Goal: Contribute content

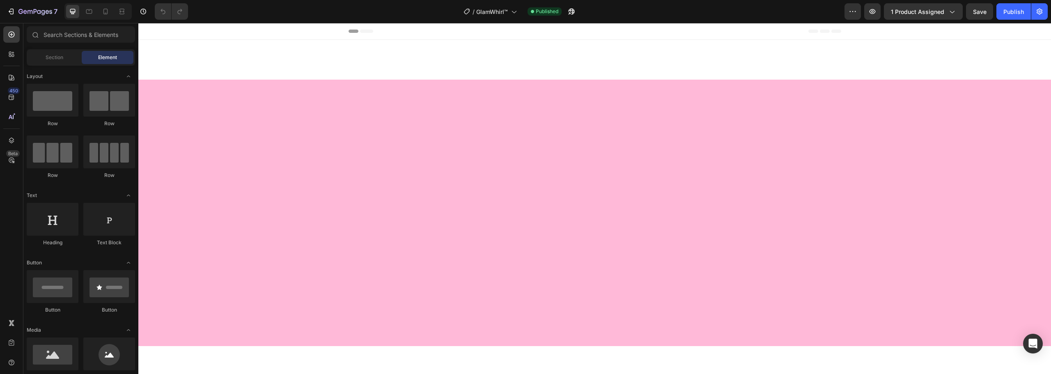
scroll to position [493, 0]
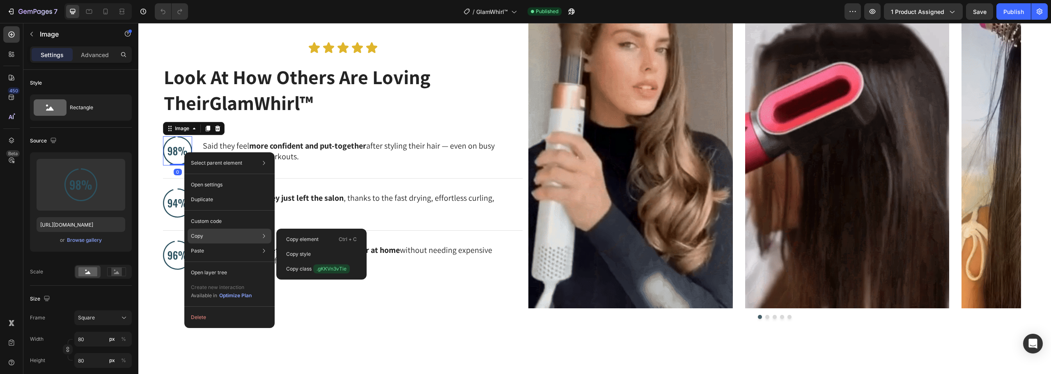
click at [213, 234] on div "Copy Copy element Ctrl + C Copy style Copy class .gKKVn3vTie" at bounding box center [230, 236] width 84 height 15
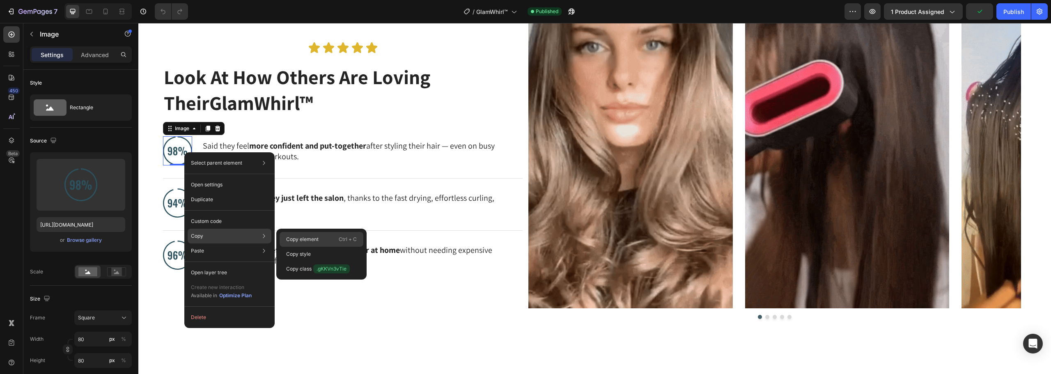
click at [322, 247] on div "Copy element Ctrl + C" at bounding box center [322, 254] width 84 height 15
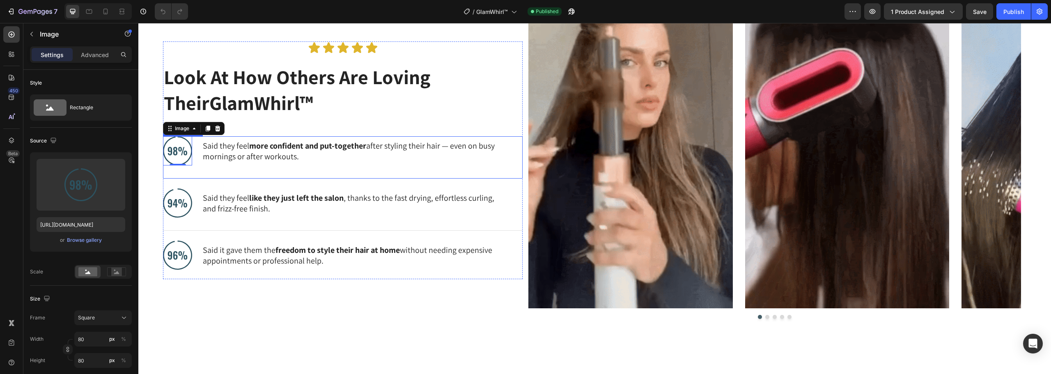
click at [336, 169] on div "Image 0 Said they feel more confident and put-together after styling their hair…" at bounding box center [343, 157] width 360 height 42
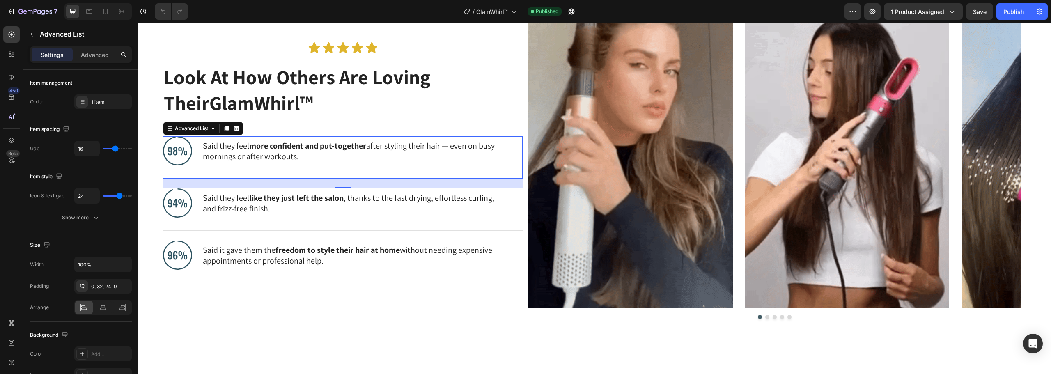
click at [200, 149] on li "Image Said they feel more confident and put-together after styling their hair —…" at bounding box center [336, 150] width 347 height 29
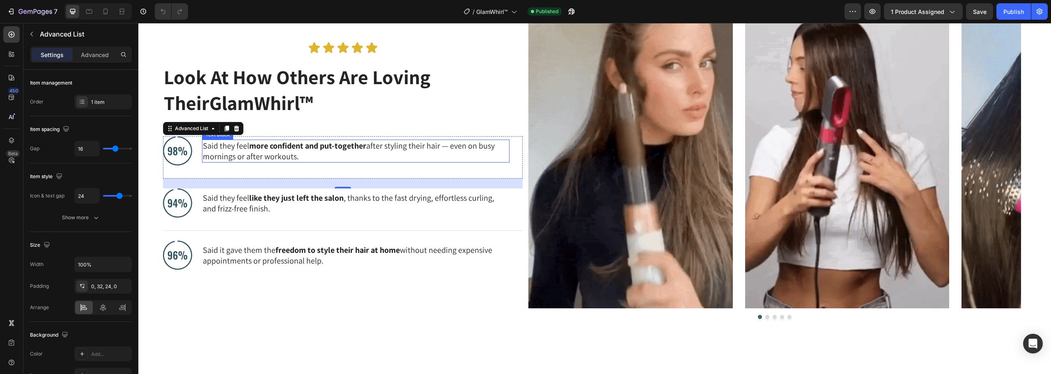
click at [291, 152] on p "Said they feel more confident and put-together after styling their hair — even …" at bounding box center [356, 150] width 306 height 21
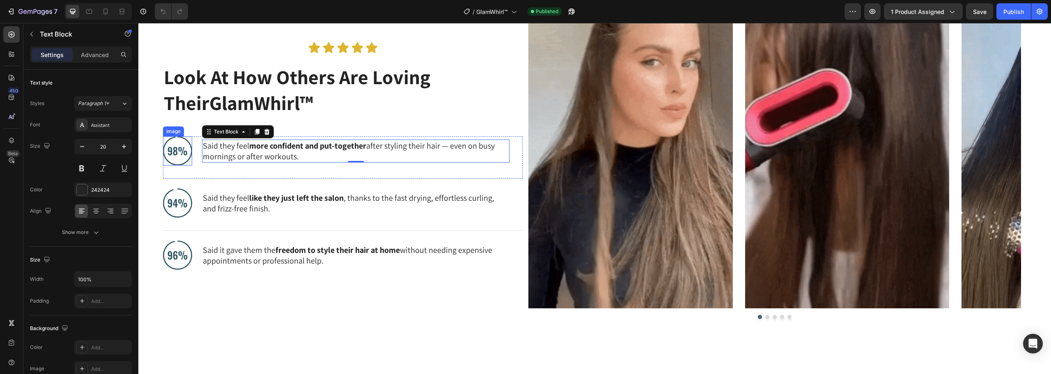
click at [188, 150] on img at bounding box center [177, 150] width 29 height 29
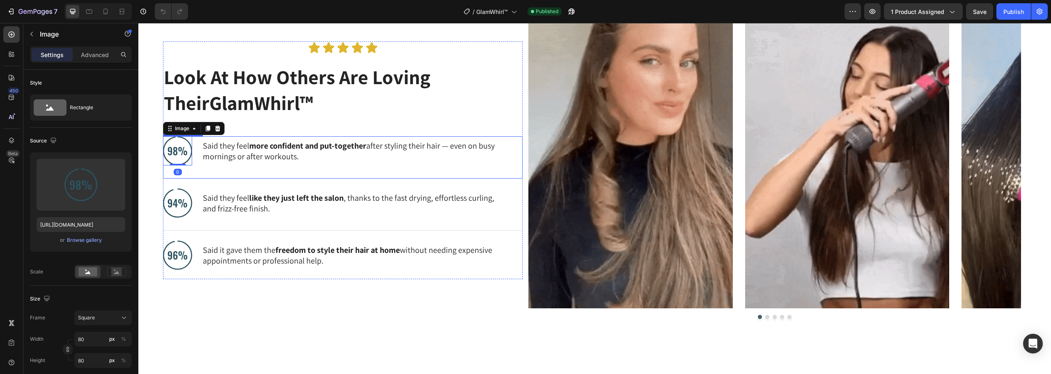
click at [202, 166] on div "Image 0 Said they feel more confident and put-together after styling their hair…" at bounding box center [343, 157] width 360 height 42
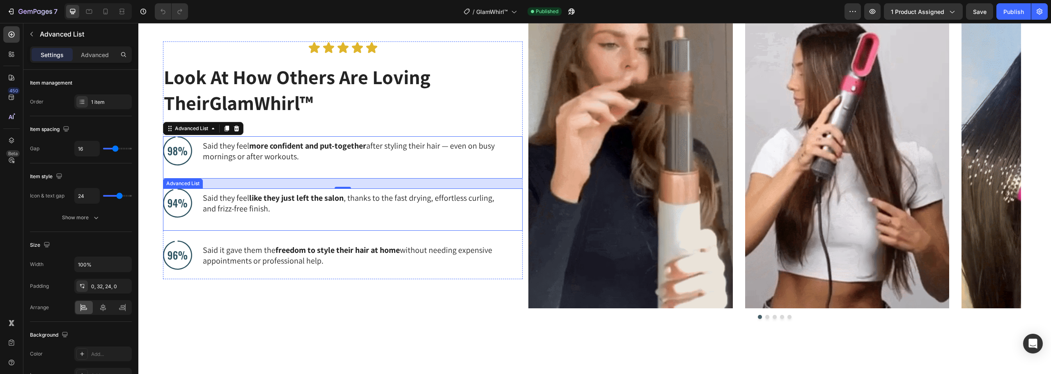
click at [326, 225] on div "Image Said they feel like they just left the salon , thanks to the fast drying,…" at bounding box center [343, 209] width 360 height 42
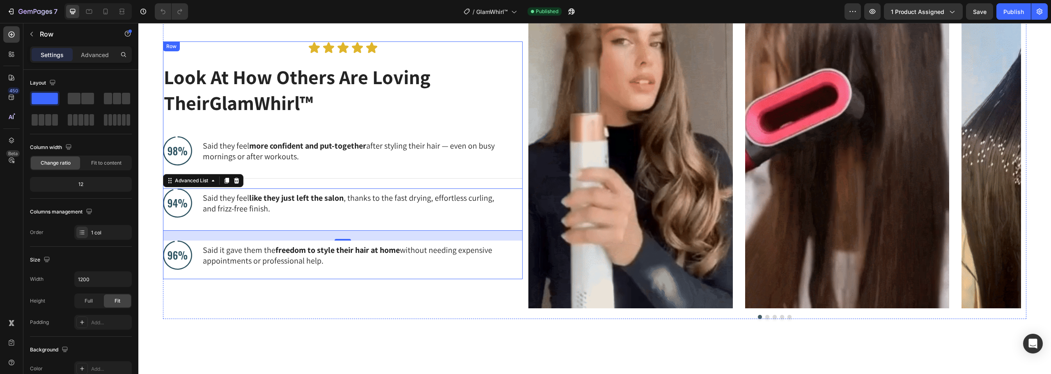
click at [334, 126] on div "Icon Icon Icon Icon Icon Icon List Look At How Others Are Loving Their GlamWhir…" at bounding box center [343, 160] width 360 height 238
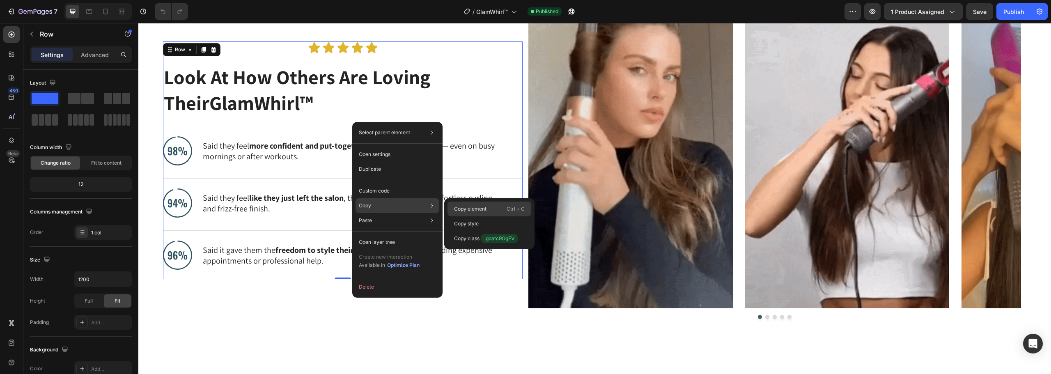
click at [462, 216] on div "Copy element Ctrl + C" at bounding box center [490, 223] width 84 height 15
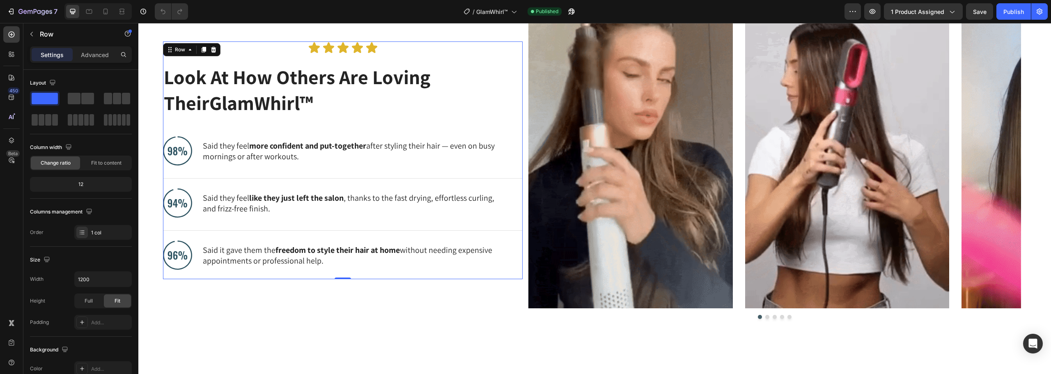
click at [0, 10] on div "7" at bounding box center [30, 11] width 61 height 16
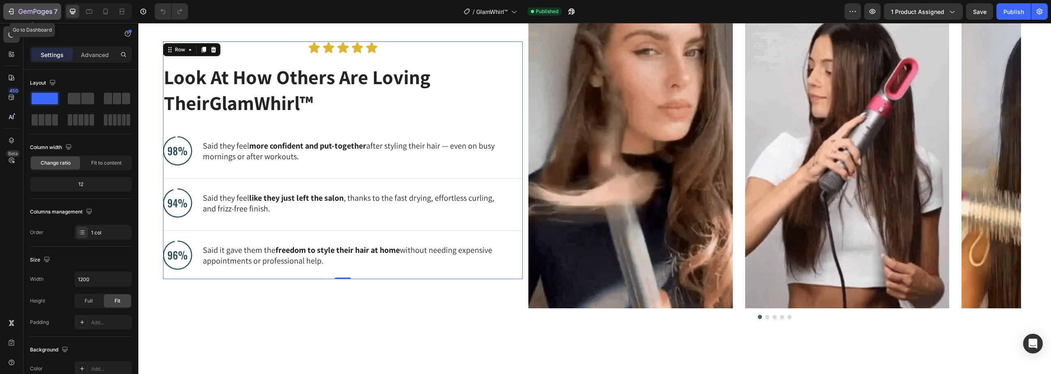
click at [10, 14] on icon "button" at bounding box center [11, 11] width 8 height 8
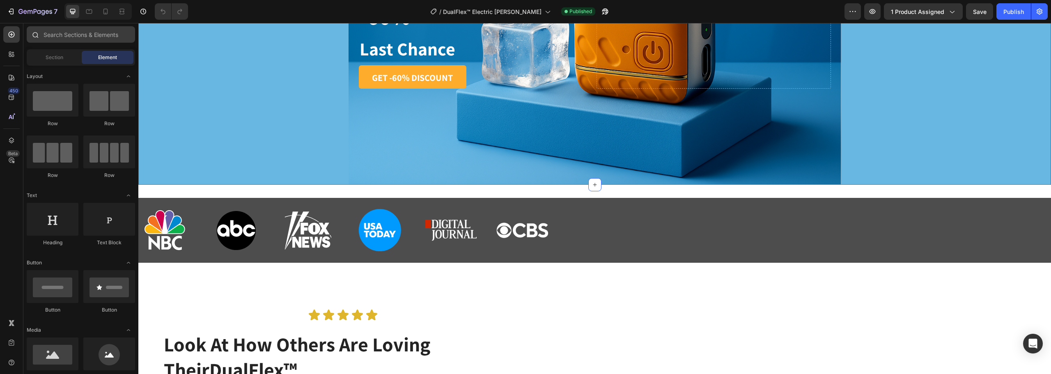
scroll to position [82, 0]
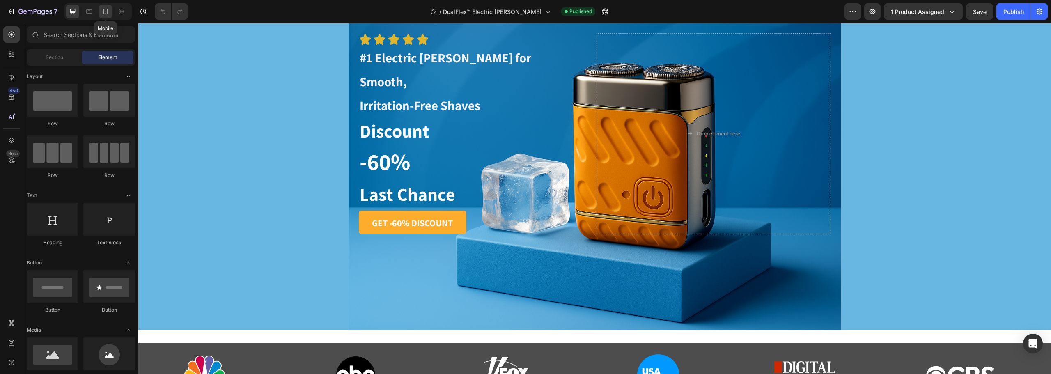
click at [108, 16] on div at bounding box center [105, 11] width 13 height 13
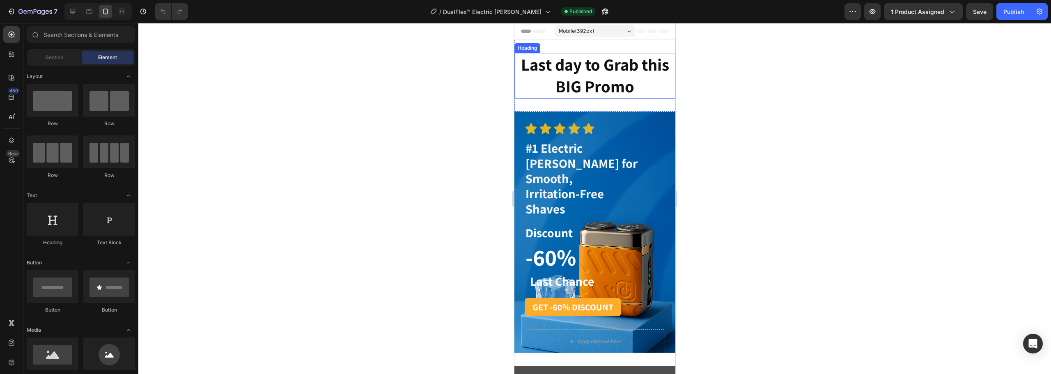
click at [583, 90] on strong "Last day to Grab this BIG Promo" at bounding box center [595, 75] width 148 height 44
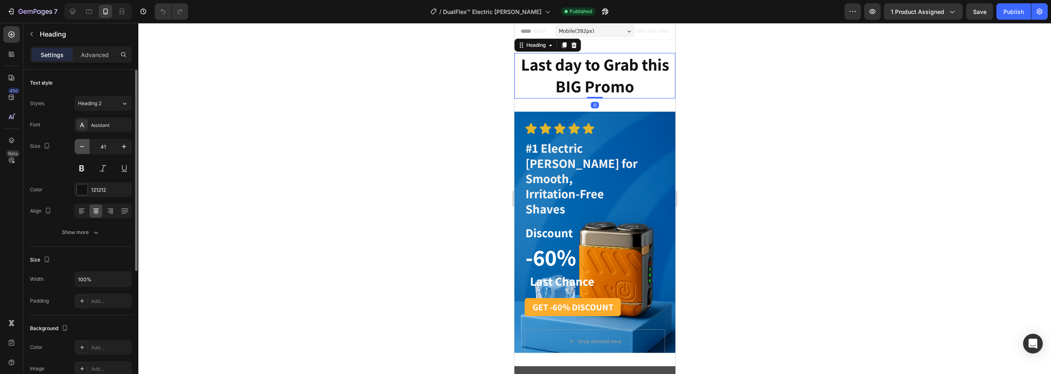
click at [80, 146] on icon "button" at bounding box center [82, 146] width 8 height 8
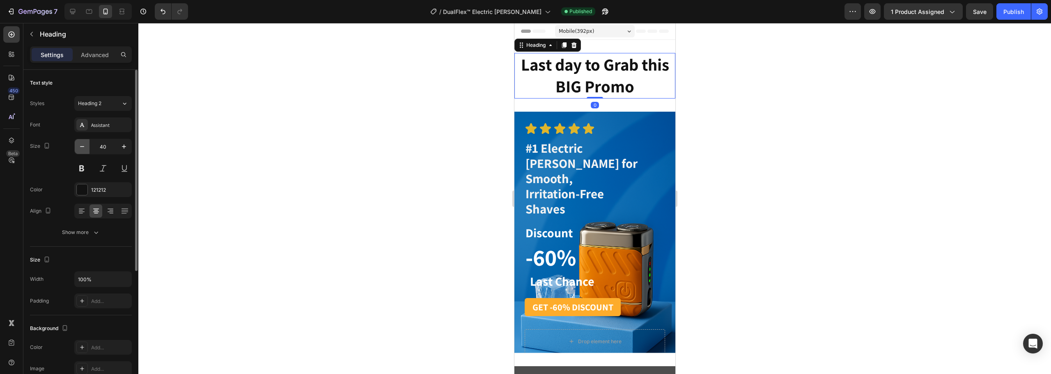
click at [80, 146] on icon "button" at bounding box center [82, 146] width 8 height 8
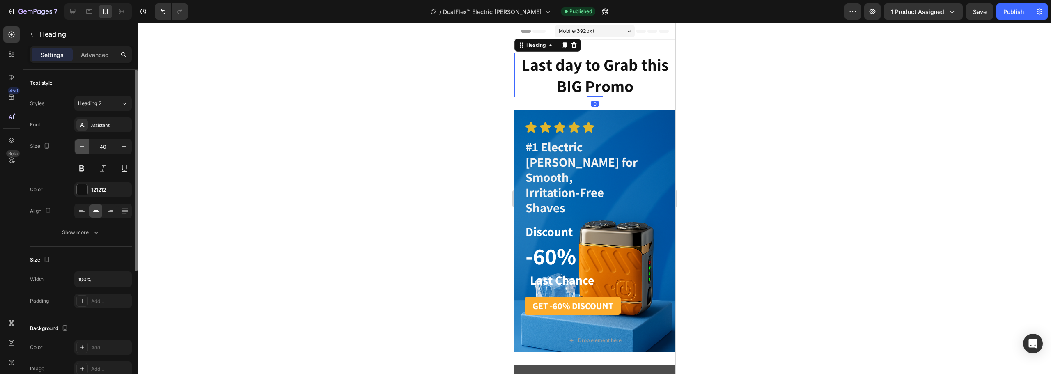
click at [80, 146] on icon "button" at bounding box center [82, 146] width 8 height 8
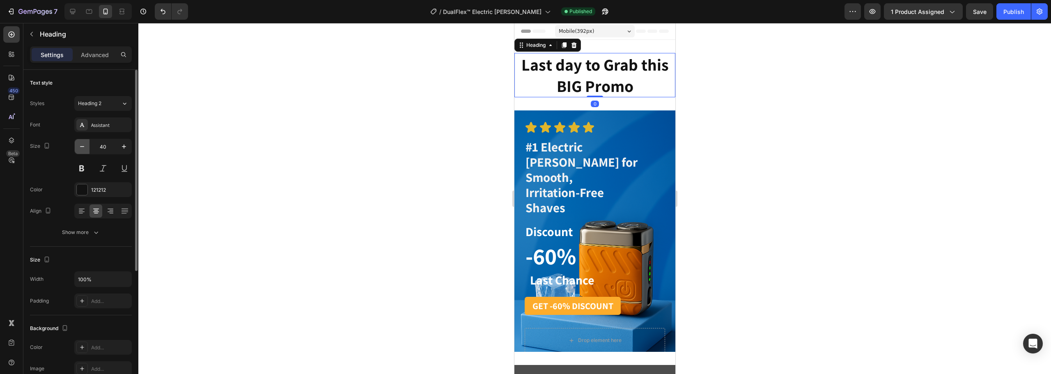
click at [80, 146] on icon "button" at bounding box center [82, 146] width 8 height 8
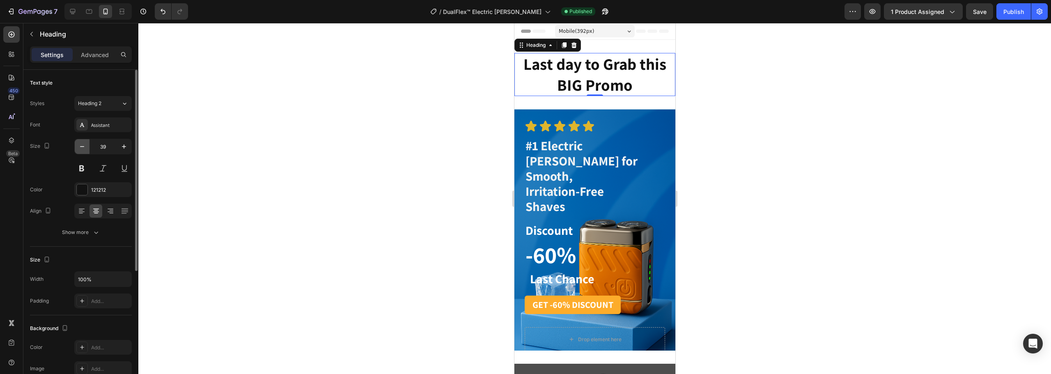
click at [80, 146] on icon "button" at bounding box center [82, 146] width 8 height 8
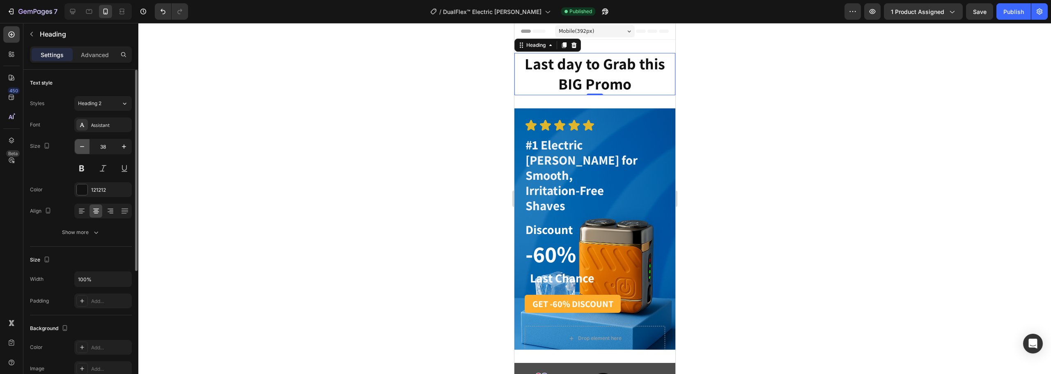
click at [80, 146] on icon "button" at bounding box center [82, 146] width 8 height 8
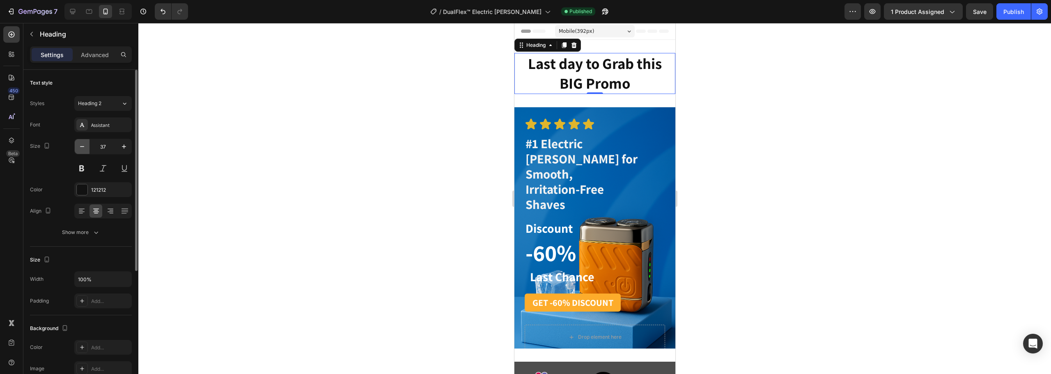
click at [80, 146] on icon "button" at bounding box center [82, 146] width 8 height 8
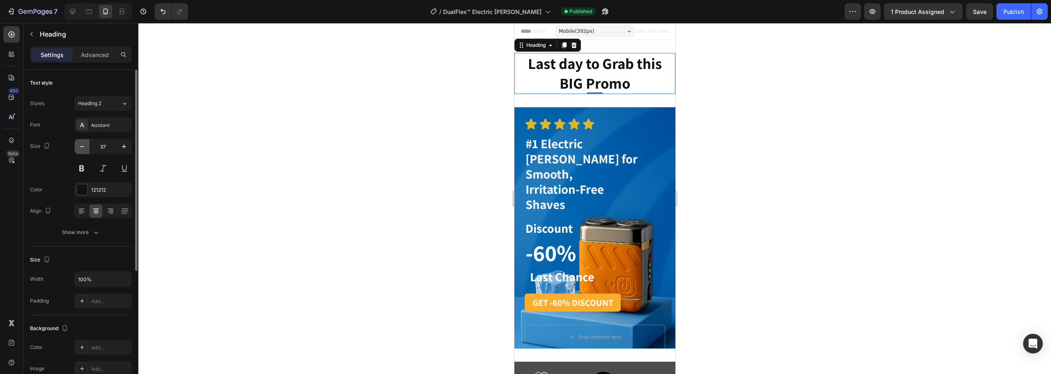
click at [80, 146] on icon "button" at bounding box center [82, 146] width 8 height 8
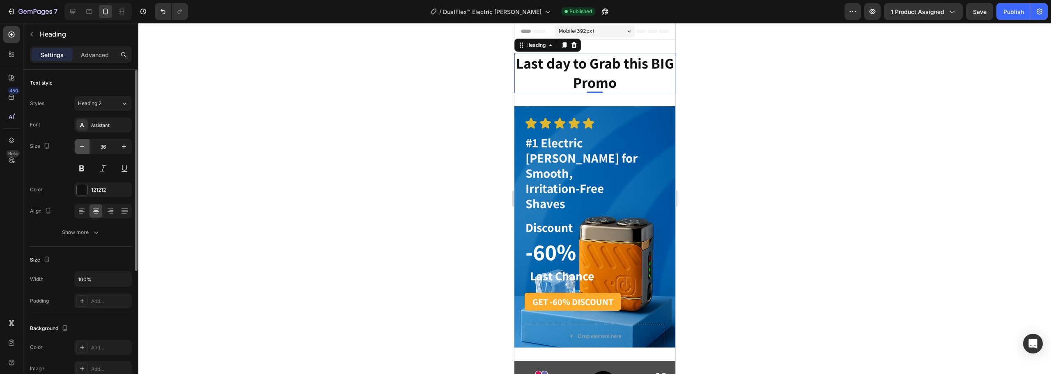
click at [80, 146] on icon "button" at bounding box center [82, 146] width 8 height 8
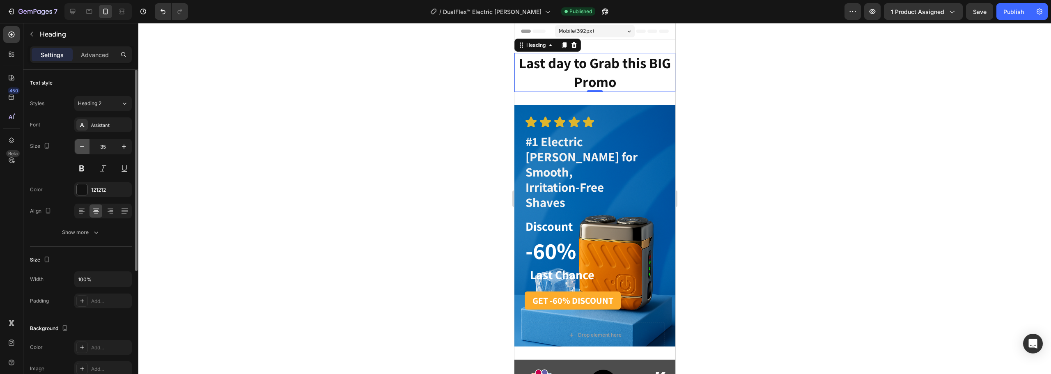
click at [80, 146] on icon "button" at bounding box center [82, 146] width 8 height 8
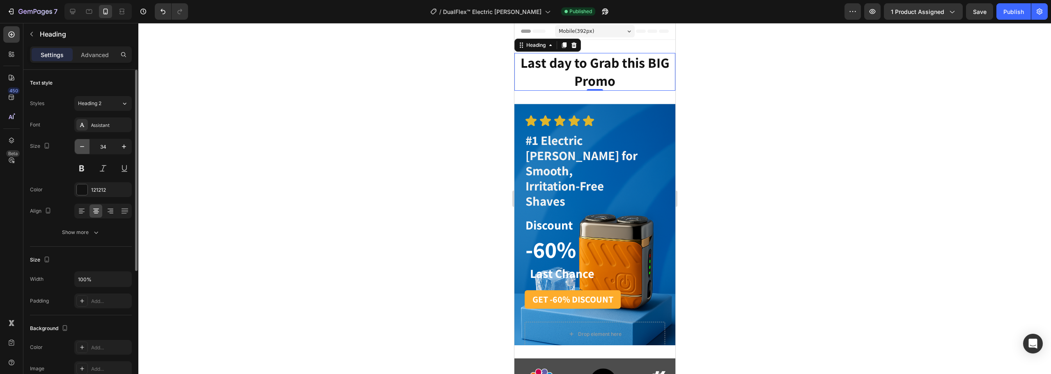
click at [80, 146] on icon "button" at bounding box center [82, 146] width 8 height 8
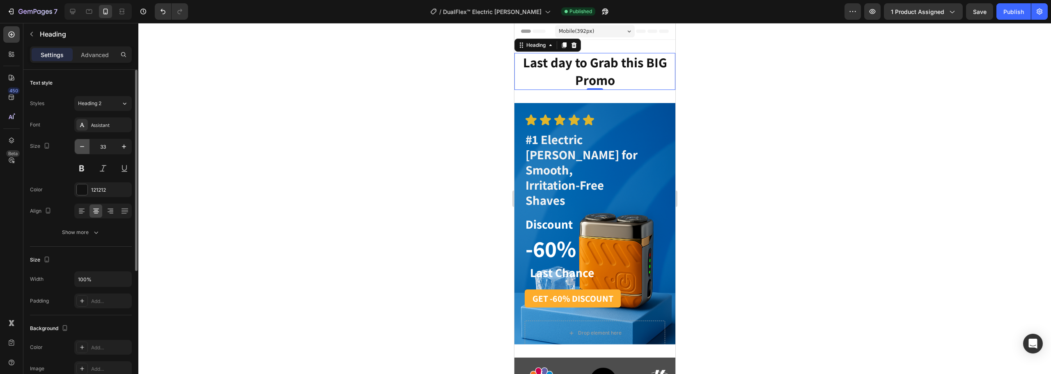
click at [80, 146] on icon "button" at bounding box center [82, 146] width 8 height 8
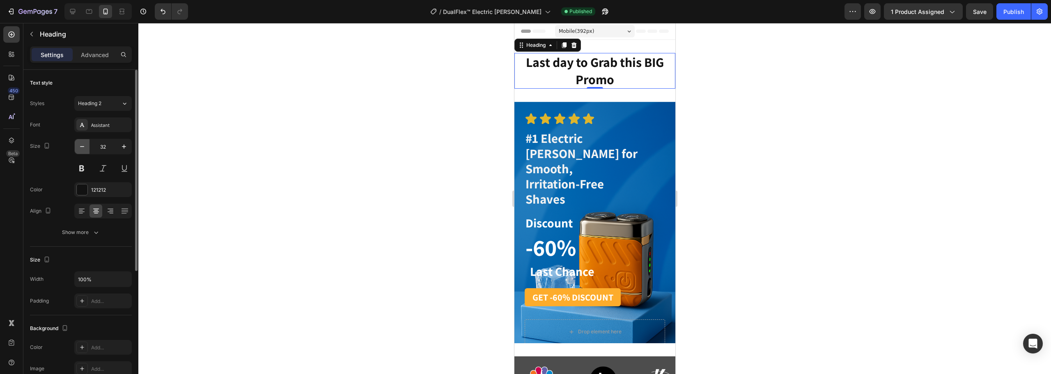
click at [80, 146] on icon "button" at bounding box center [82, 146] width 8 height 8
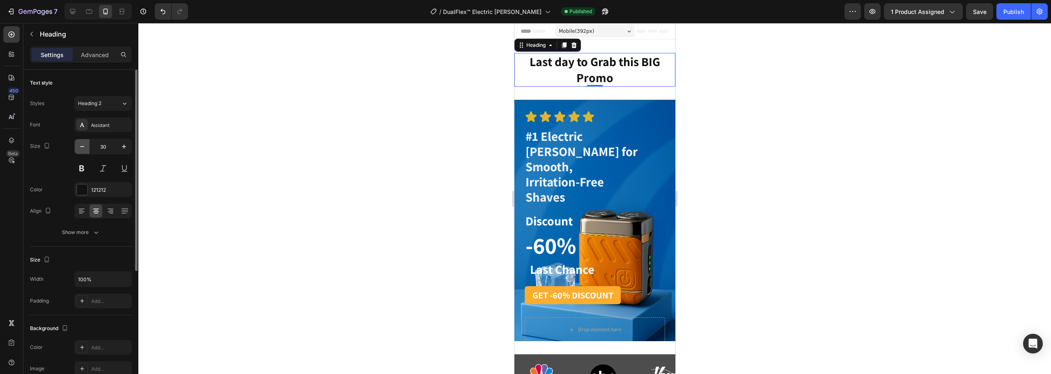
click at [82, 146] on icon "button" at bounding box center [82, 146] width 8 height 8
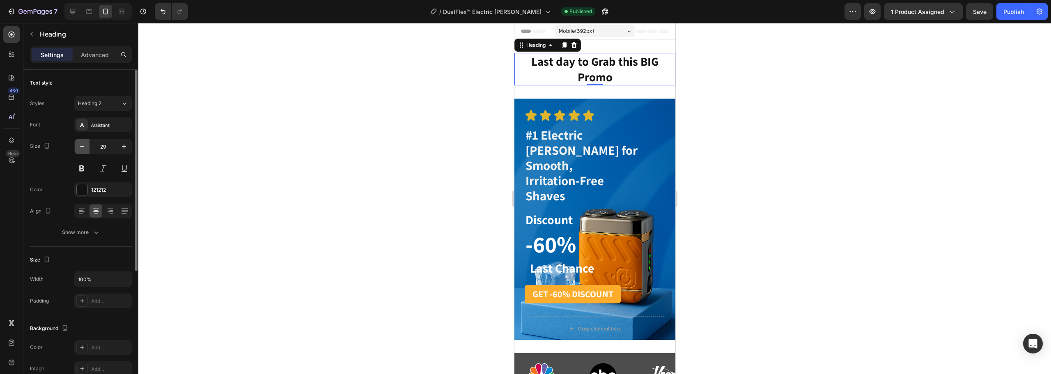
click at [82, 146] on icon "button" at bounding box center [82, 146] width 8 height 8
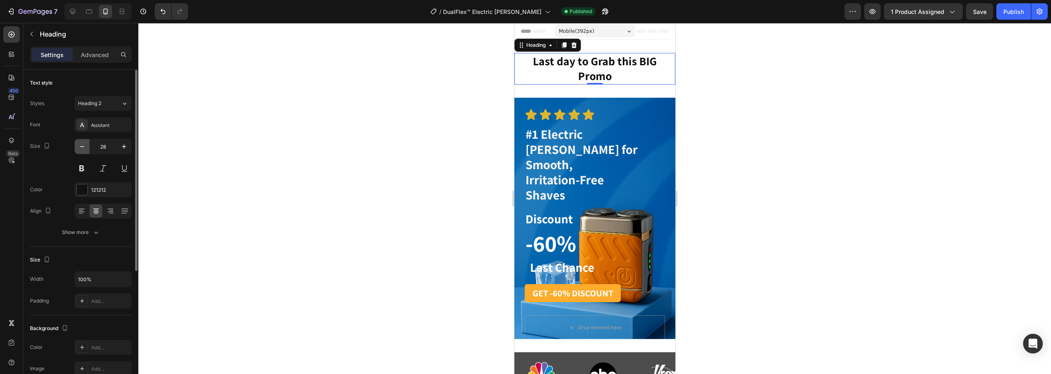
click at [82, 146] on icon "button" at bounding box center [82, 146] width 8 height 8
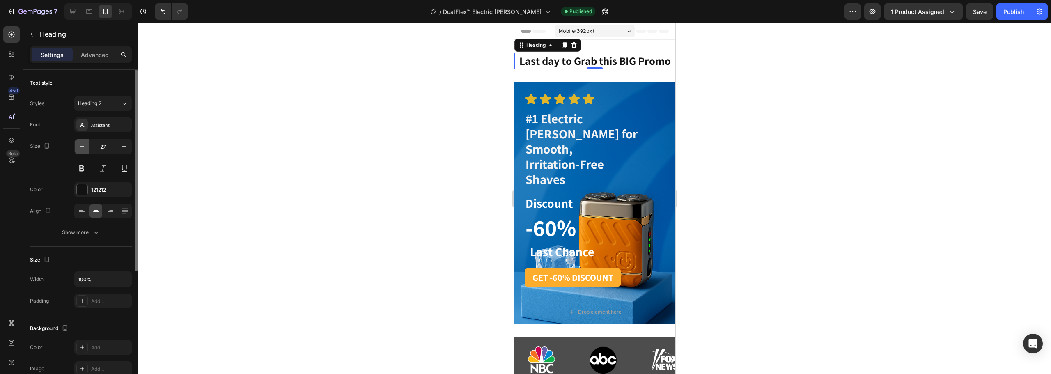
click at [82, 146] on icon "button" at bounding box center [82, 146] width 8 height 8
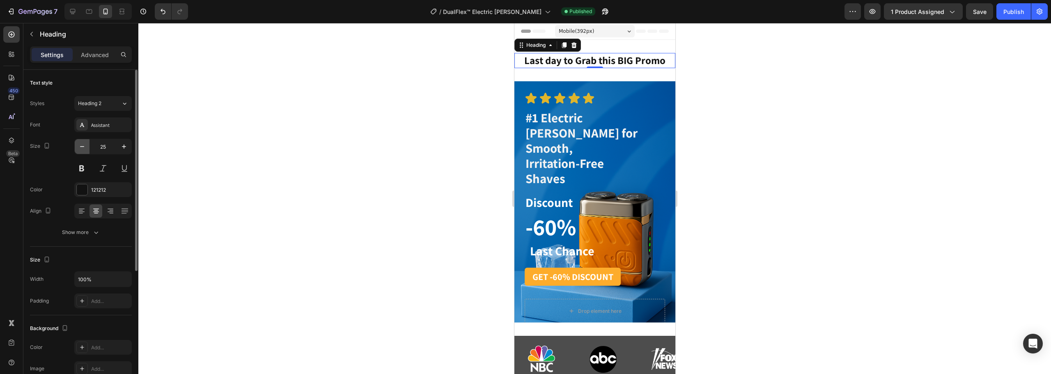
click at [82, 146] on icon "button" at bounding box center [82, 146] width 8 height 8
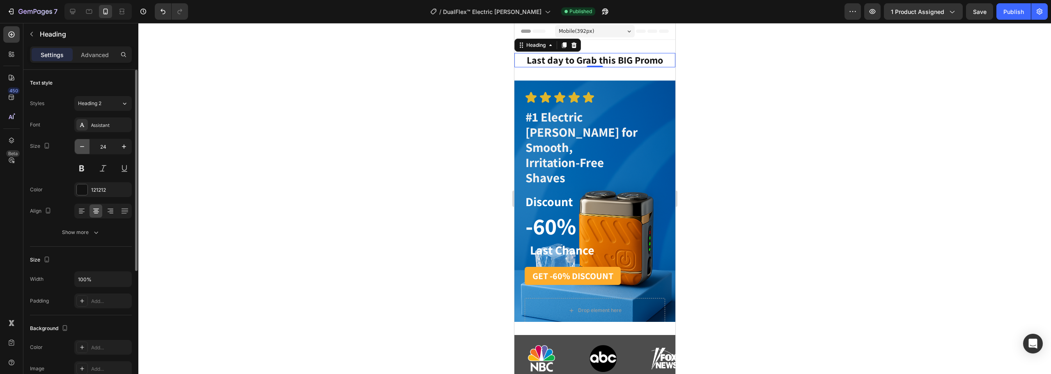
click at [82, 146] on icon "button" at bounding box center [82, 146] width 8 height 8
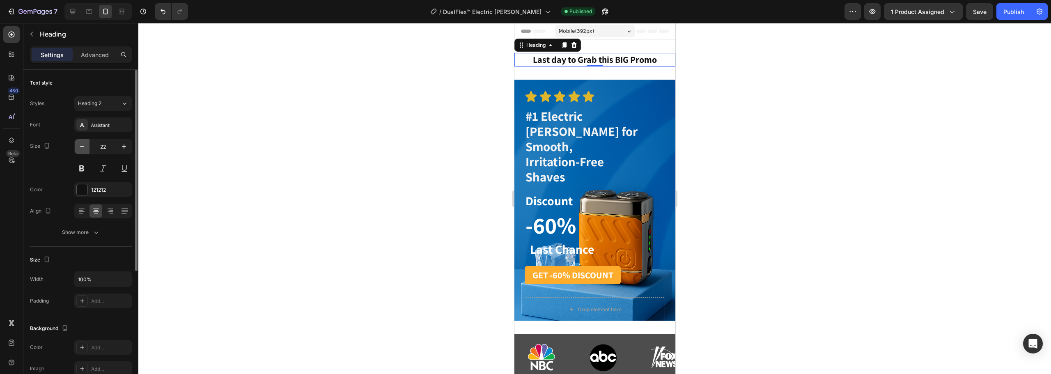
click at [82, 146] on icon "button" at bounding box center [82, 146] width 8 height 8
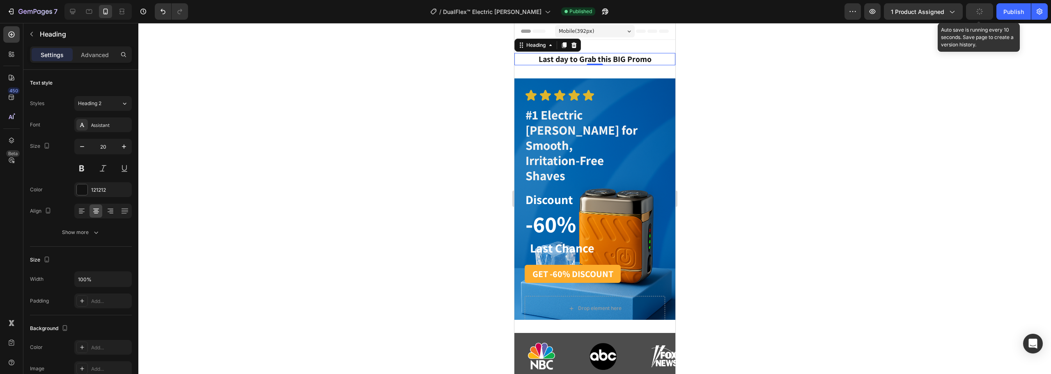
click at [976, 14] on button "button" at bounding box center [979, 11] width 27 height 16
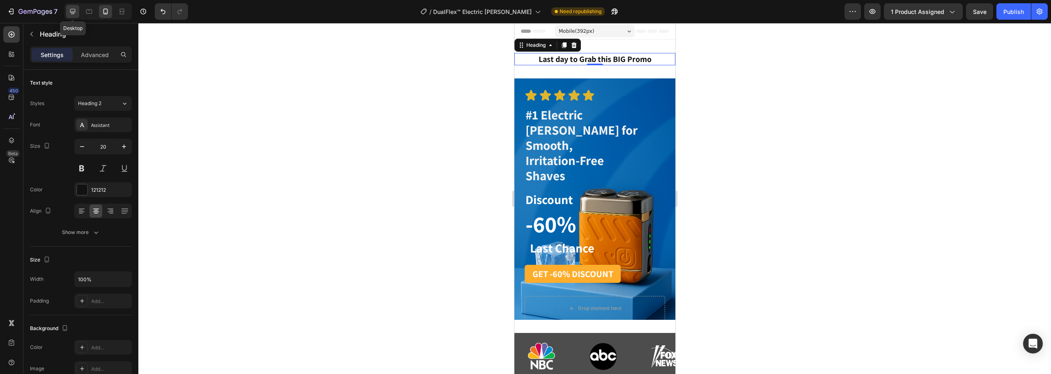
click at [71, 13] on icon at bounding box center [73, 11] width 8 height 8
type input "30"
type input "1200"
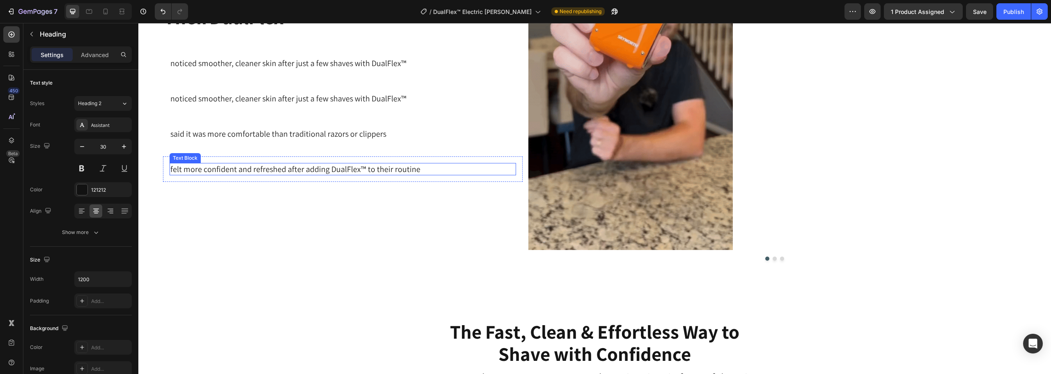
scroll to position [658, 0]
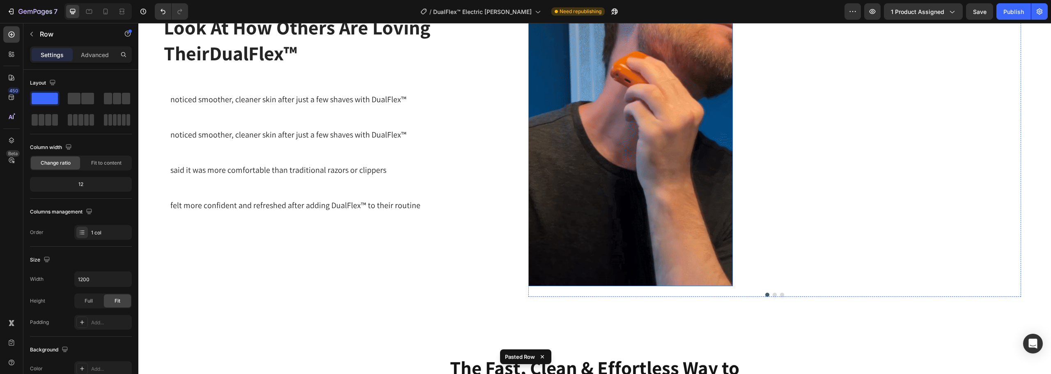
scroll to position [449, 0]
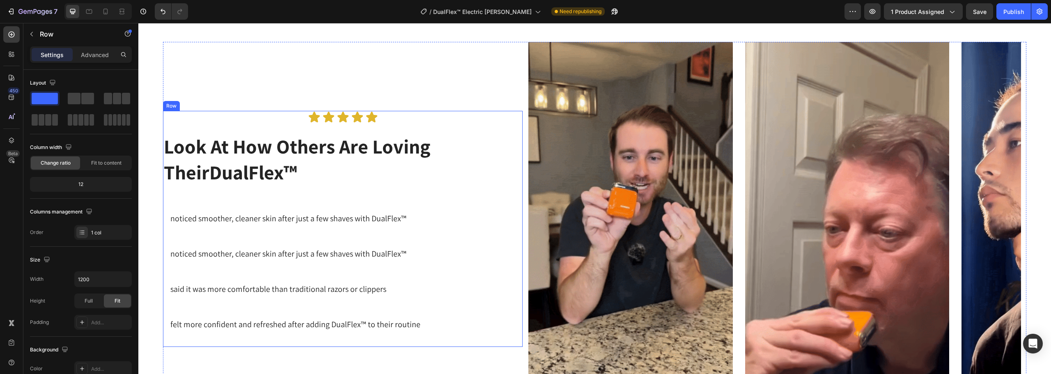
click at [496, 131] on div "Icon Icon Icon Icon Icon Icon List Look At How Others Are Loving Their DualFlex…" at bounding box center [343, 229] width 360 height 236
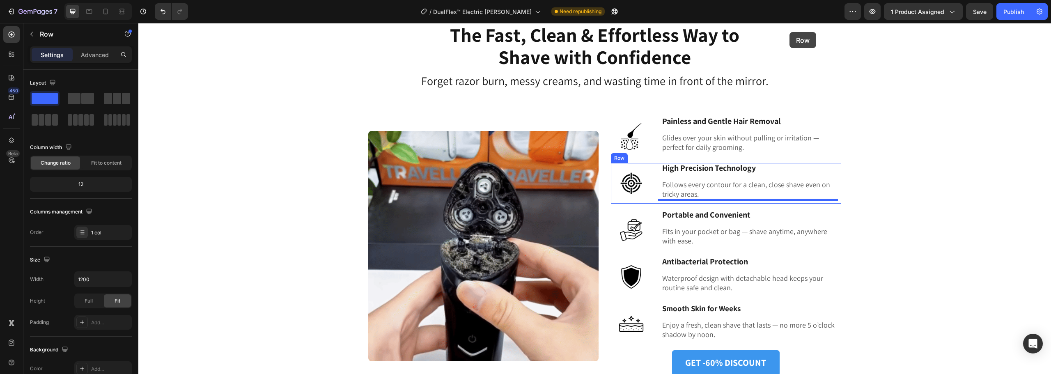
scroll to position [838, 0]
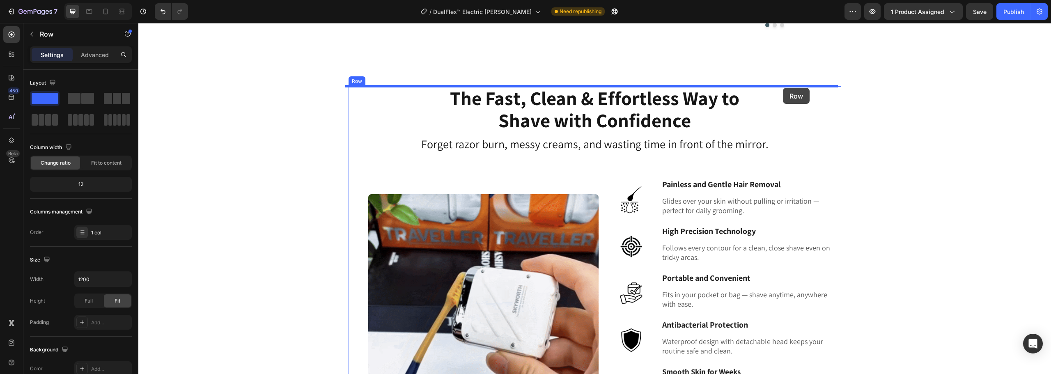
drag, startPoint x: 168, startPoint y: 103, endPoint x: 783, endPoint y: 88, distance: 615.7
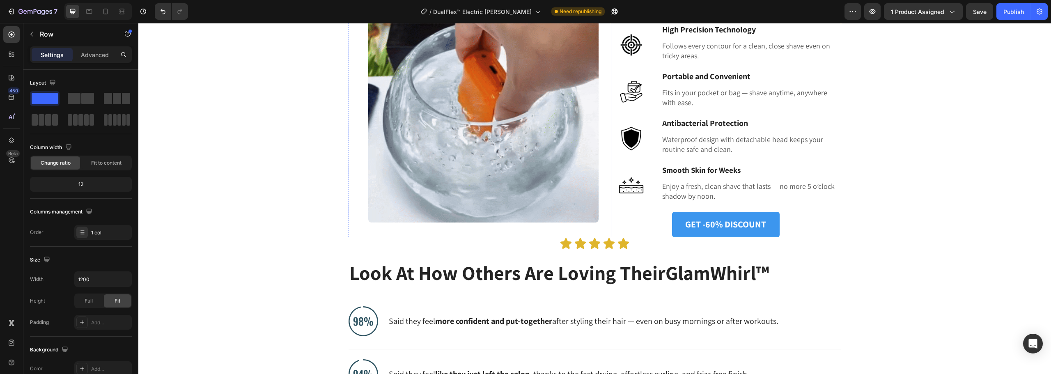
scroll to position [1413, 0]
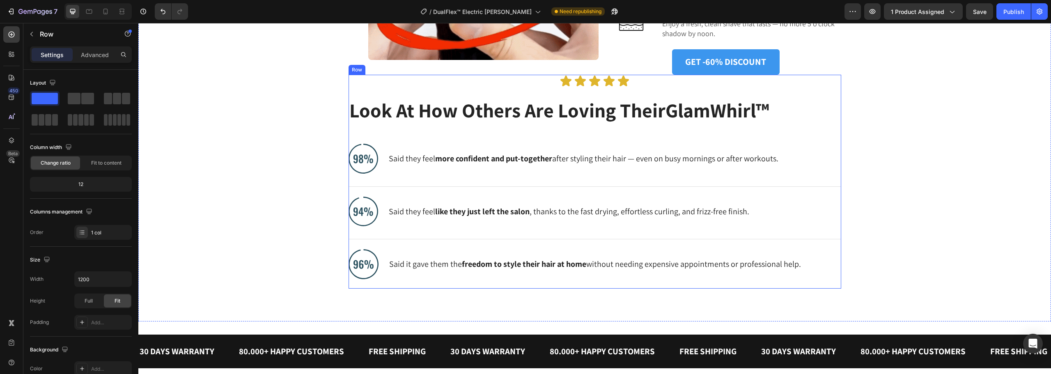
click at [775, 94] on div "Icon Icon Icon Icon Icon Icon List Look At How Others Are Loving Their GlamWhir…" at bounding box center [595, 182] width 493 height 214
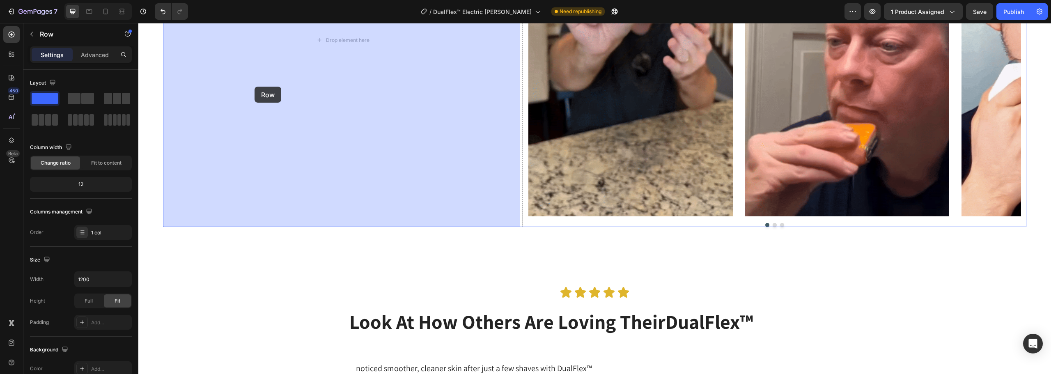
scroll to position [632, 0]
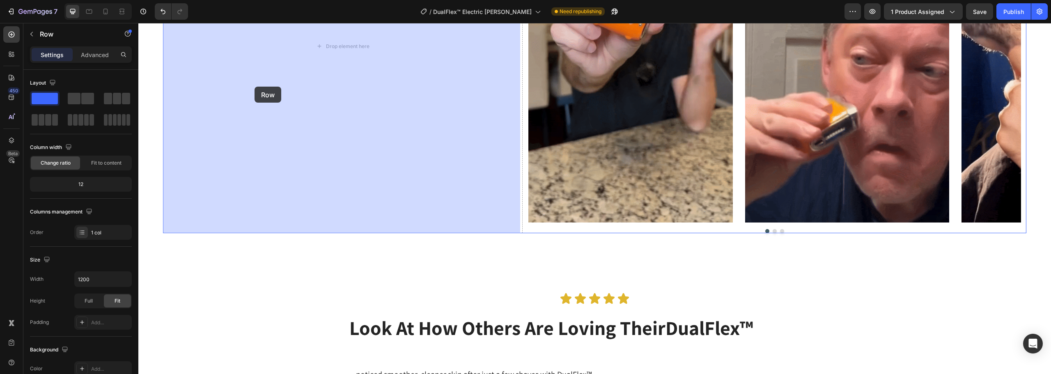
drag, startPoint x: 351, startPoint y: 67, endPoint x: 255, endPoint y: 87, distance: 98.1
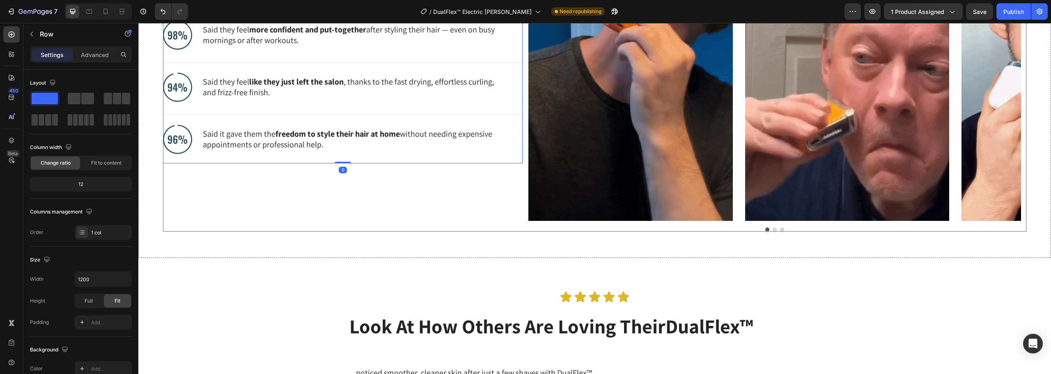
scroll to position [878, 0]
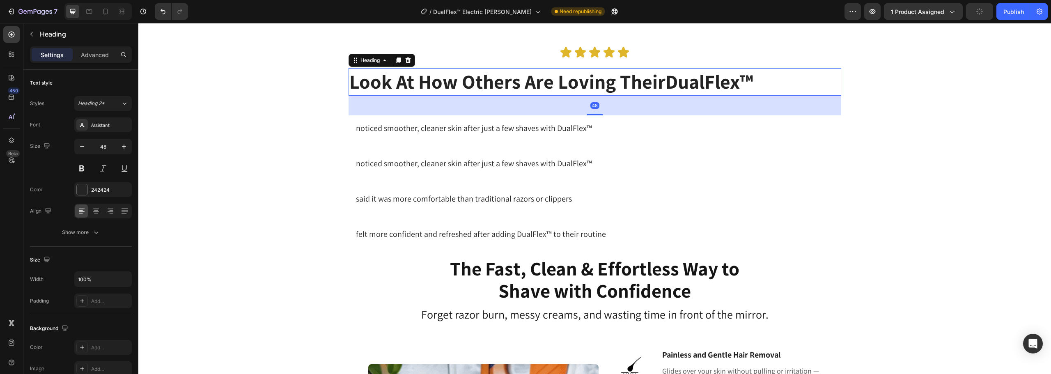
click at [512, 85] on h2 "Look At How Others Are Loving Their DualFlex™" at bounding box center [589, 81] width 480 height 27
click at [512, 85] on p "Look At How Others Are Loving Their DualFlex™" at bounding box center [588, 81] width 478 height 25
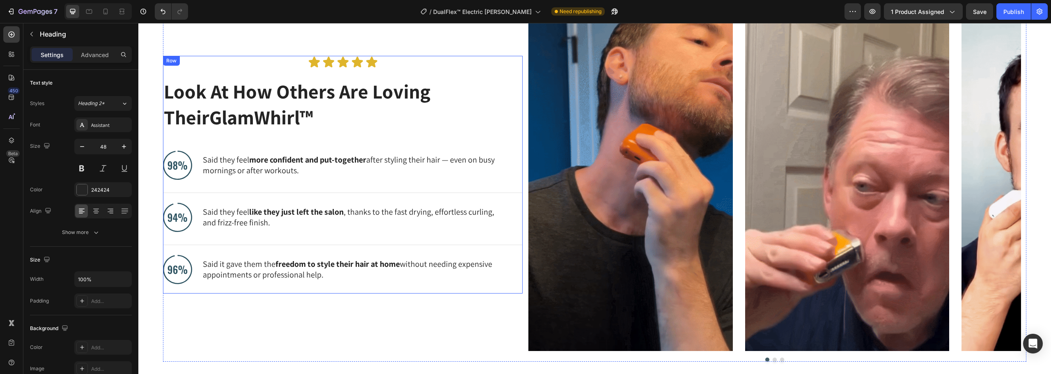
type input "16"
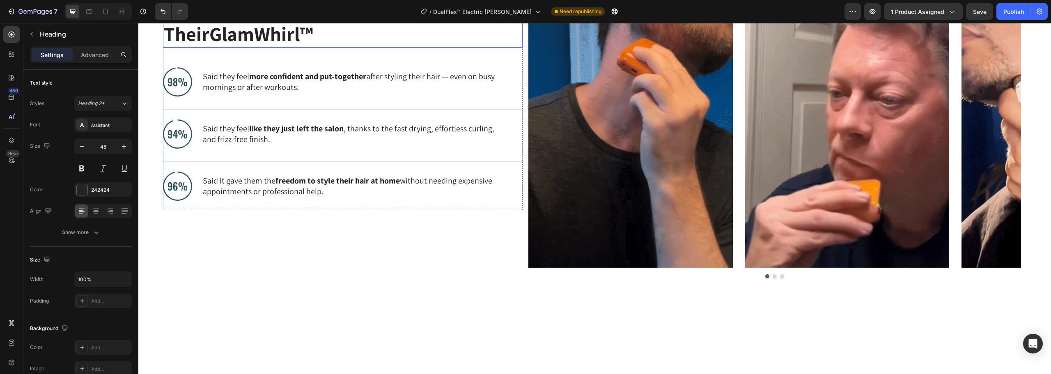
scroll to position [221, 0]
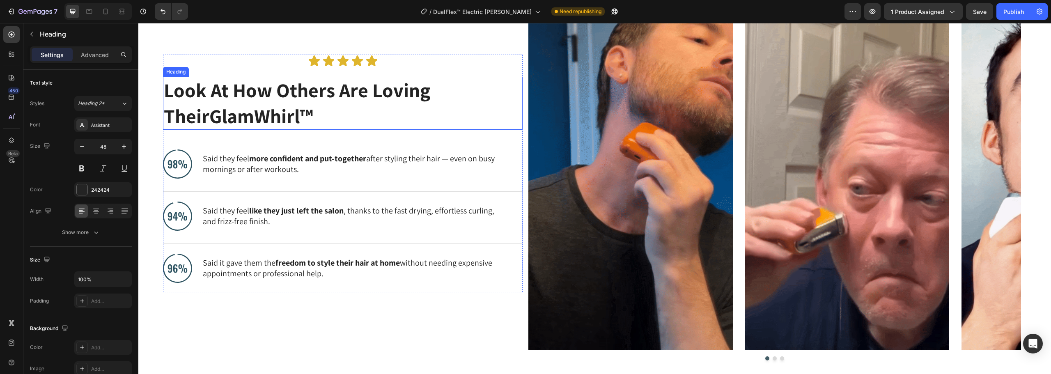
click at [322, 97] on h2 "Look At How Others Are Loving Their GlamWhirl™" at bounding box center [336, 103] width 347 height 53
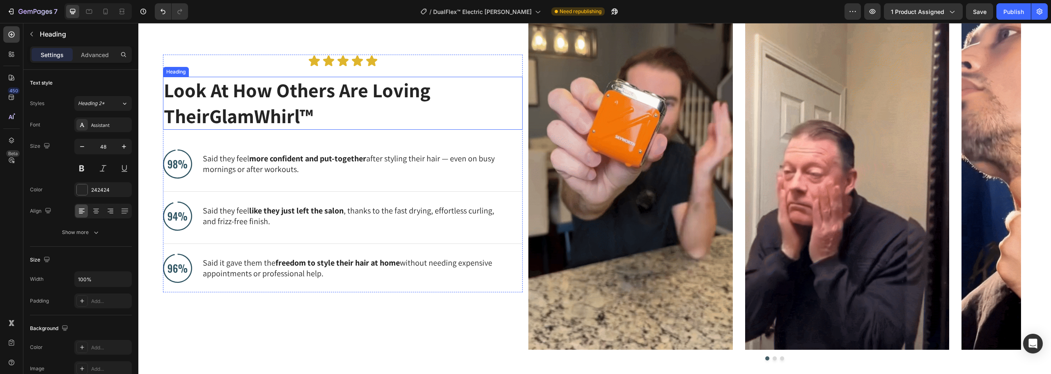
click at [322, 97] on h2 "Look At How Others Are Loving Their GlamWhirl™" at bounding box center [336, 103] width 347 height 53
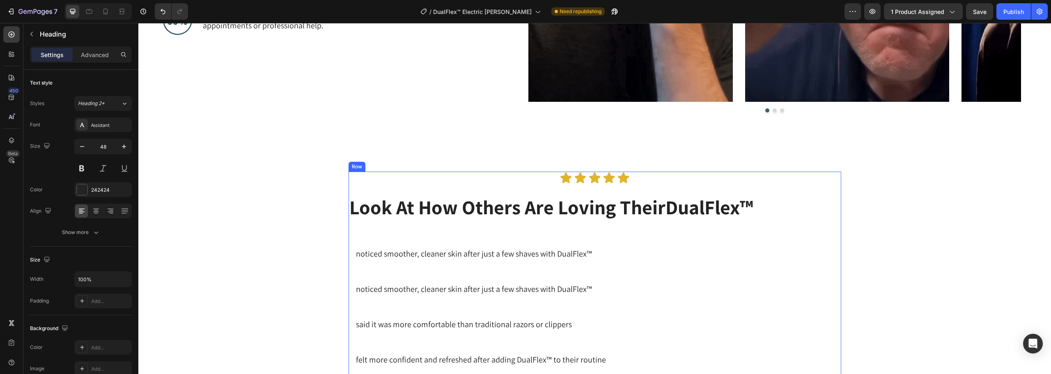
scroll to position [550, 0]
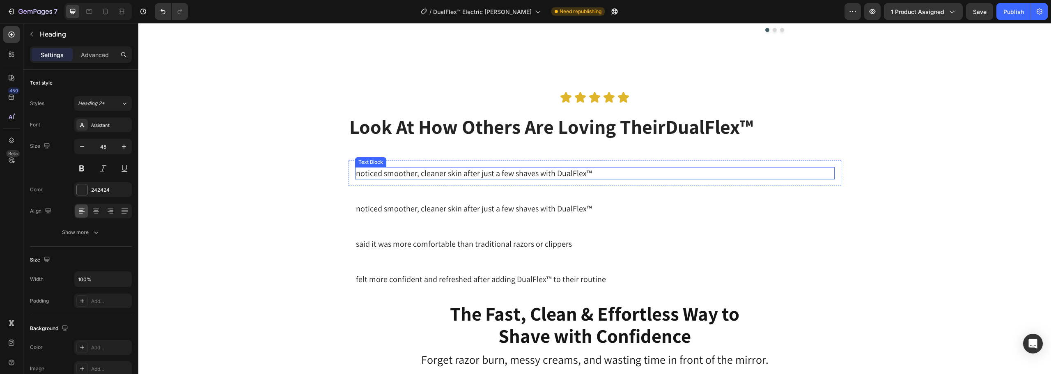
click at [545, 172] on p "noticed smoother, cleaner skin after just a few shaves with DualFlex™" at bounding box center [595, 173] width 478 height 11
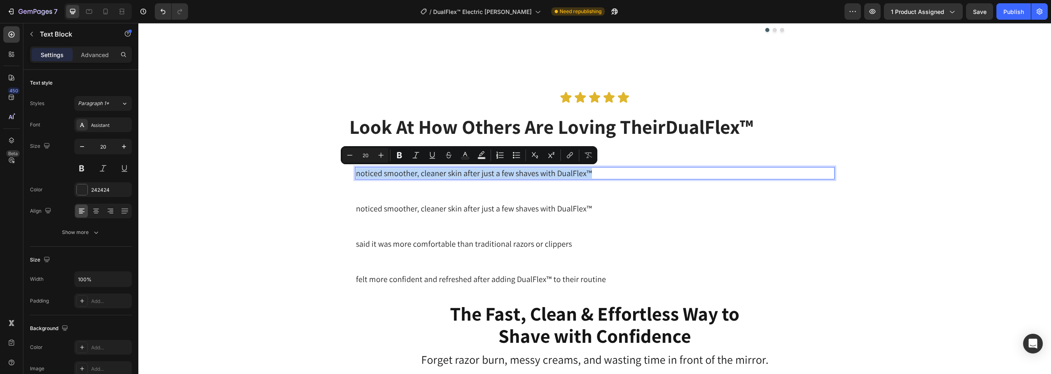
copy p "noticed smoother, cleaner skin after just a few shaves with DualFlex™"
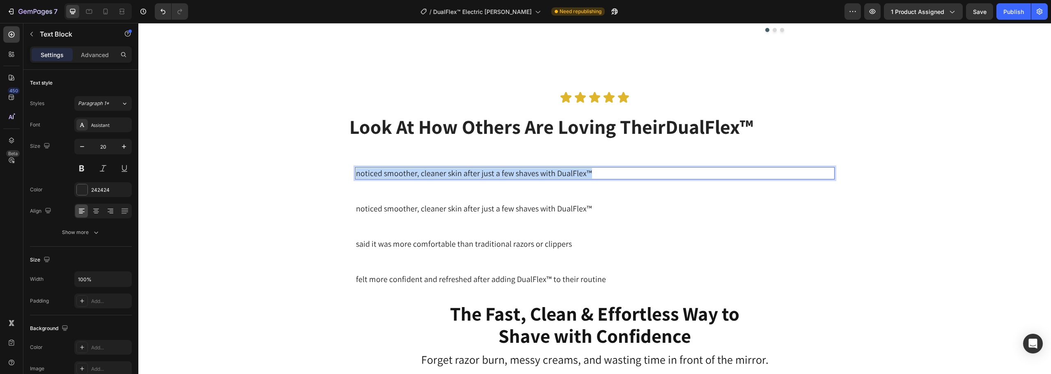
scroll to position [139, 0]
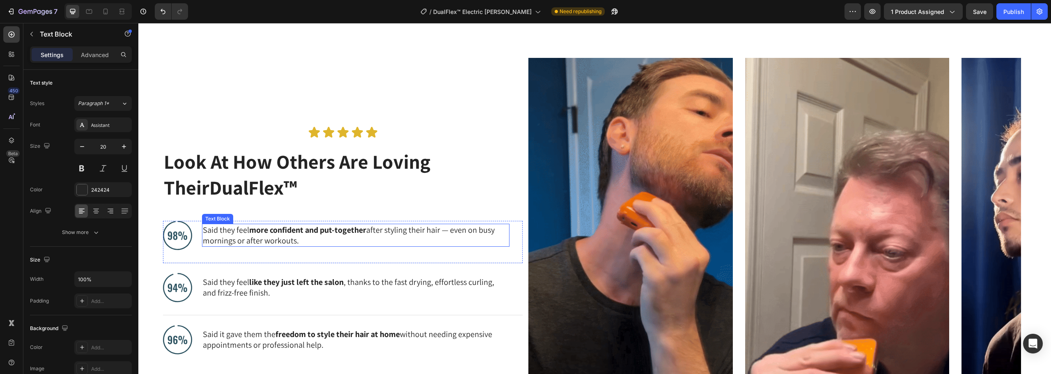
type input "16"
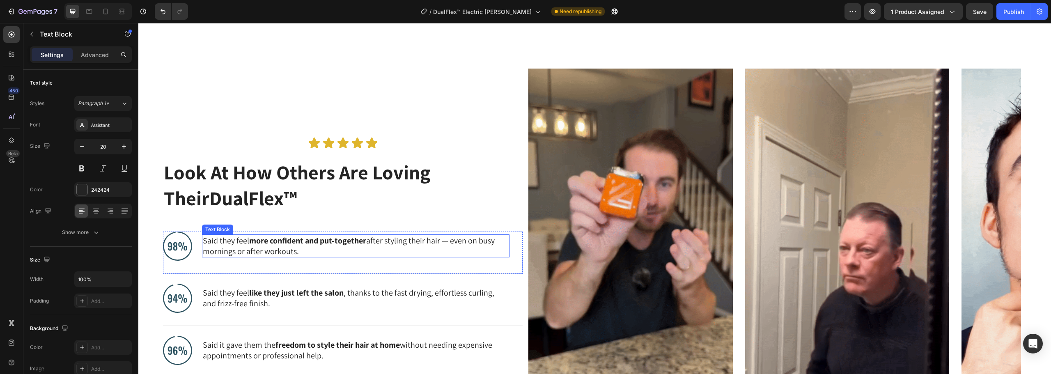
click at [254, 250] on p "Said they feel more confident and put-together after styling their hair — even …" at bounding box center [356, 245] width 306 height 21
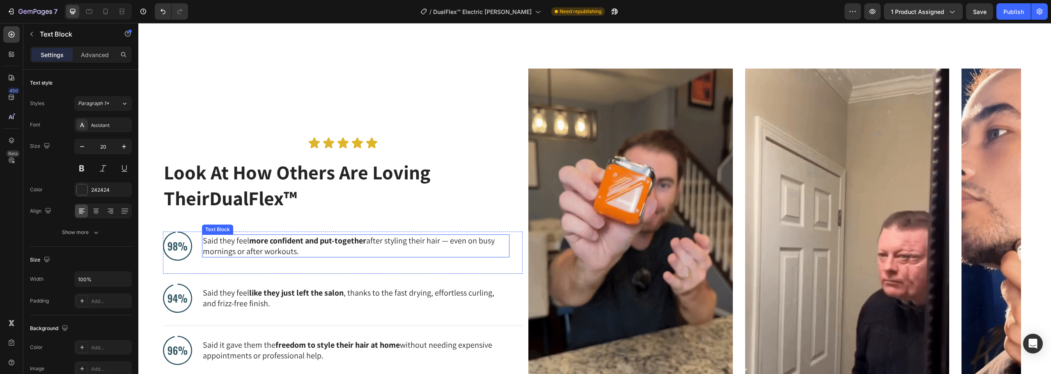
click at [254, 250] on p "Said they feel more confident and put-together after styling their hair — even …" at bounding box center [356, 245] width 306 height 21
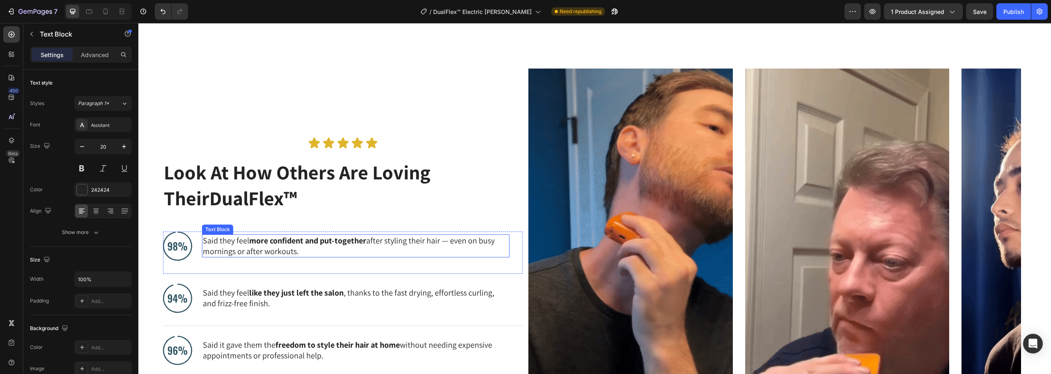
click at [254, 250] on p "Said they feel more confident and put-together after styling their hair — even …" at bounding box center [356, 245] width 306 height 21
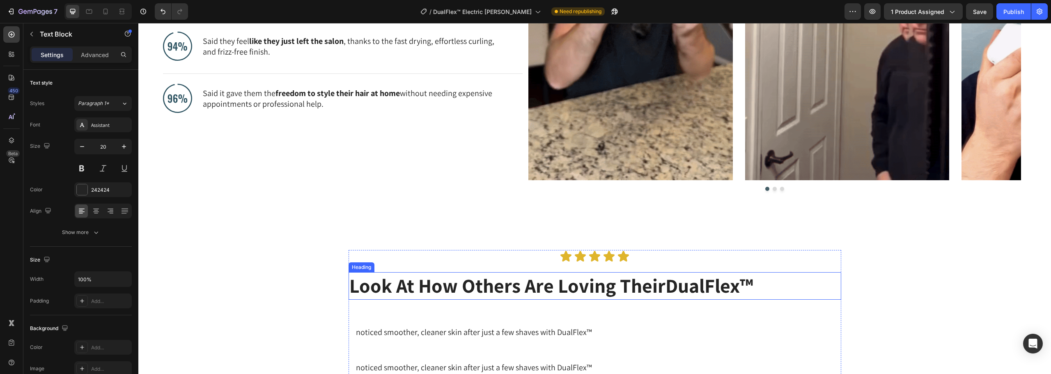
scroll to position [555, 0]
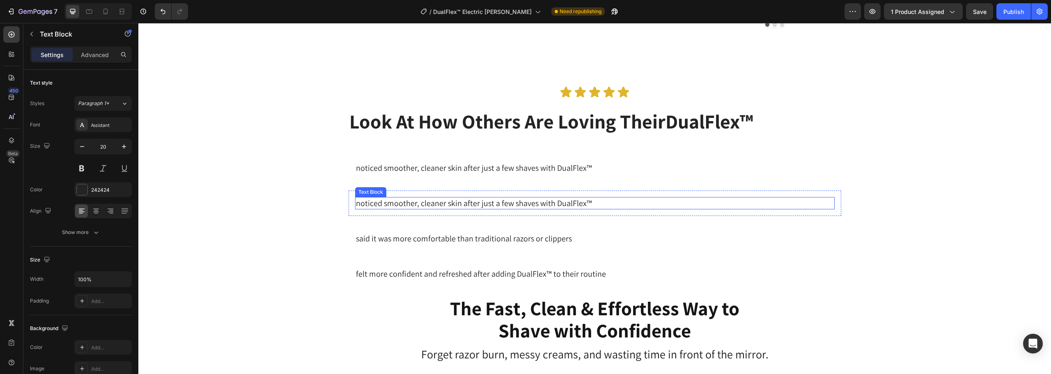
click at [452, 202] on p "noticed smoother, cleaner skin after just a few shaves with DualFlex™" at bounding box center [595, 203] width 478 height 11
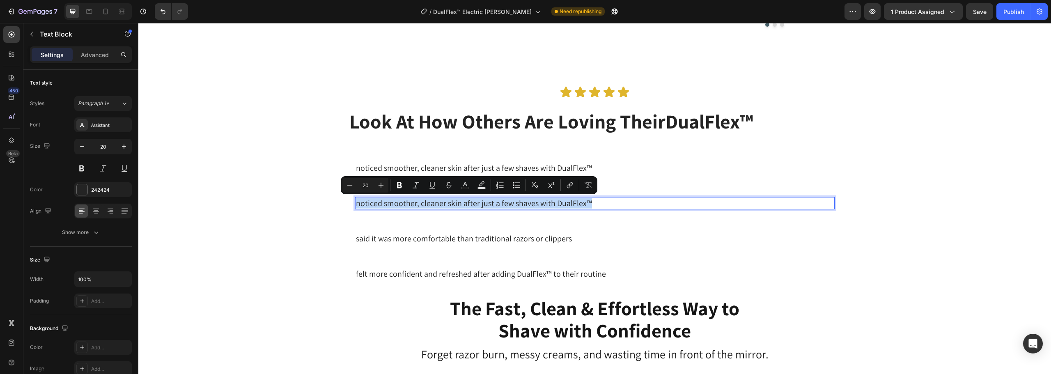
copy p "noticed smoother, cleaner skin after just a few shaves with DualFlex™"
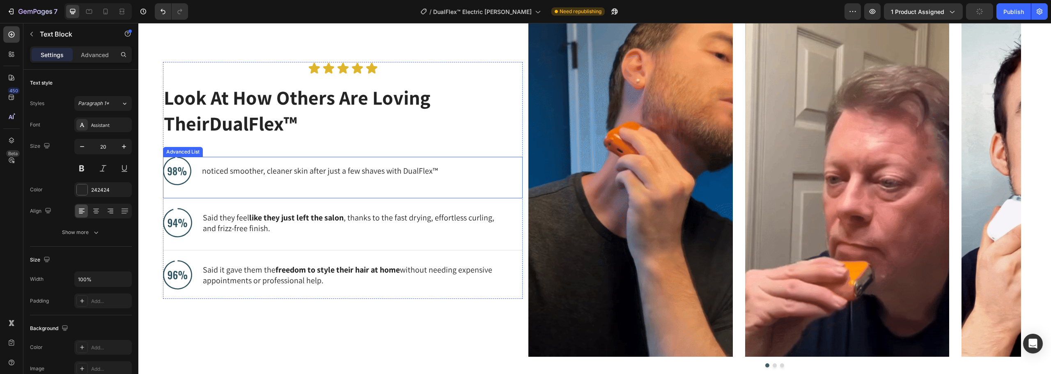
scroll to position [145, 0]
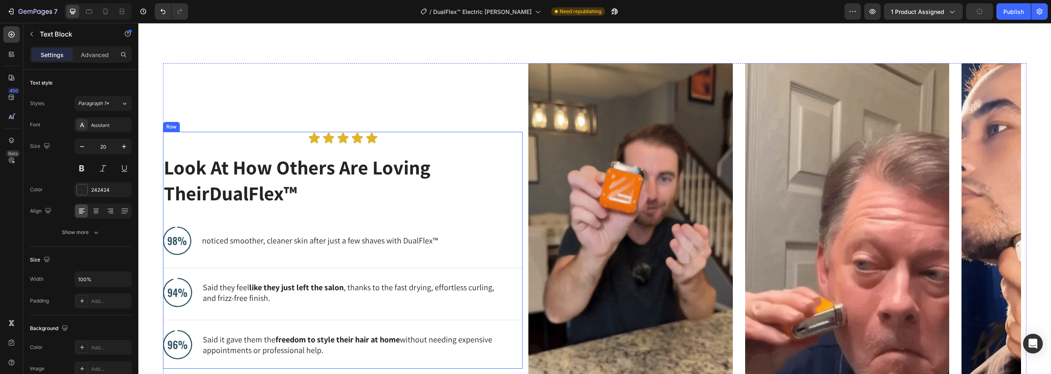
click at [270, 286] on strong "like they just left the salon" at bounding box center [296, 287] width 94 height 11
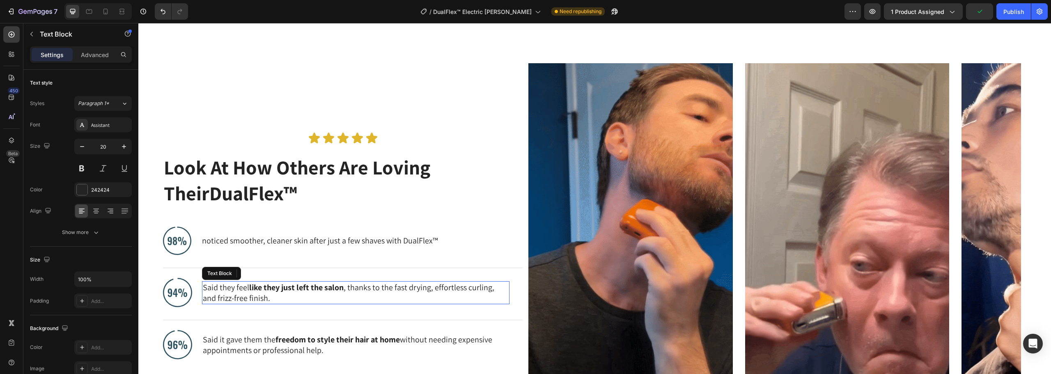
click at [270, 286] on strong "like they just left the salon" at bounding box center [296, 287] width 94 height 11
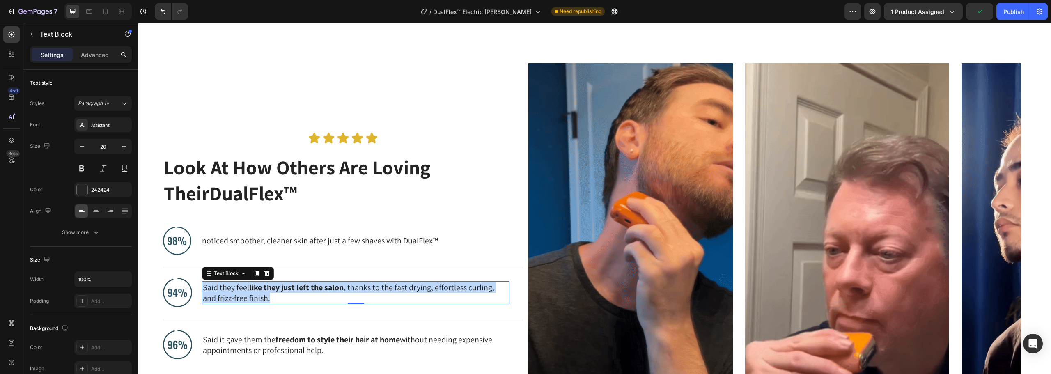
click at [270, 286] on strong "like they just left the salon" at bounding box center [296, 287] width 94 height 11
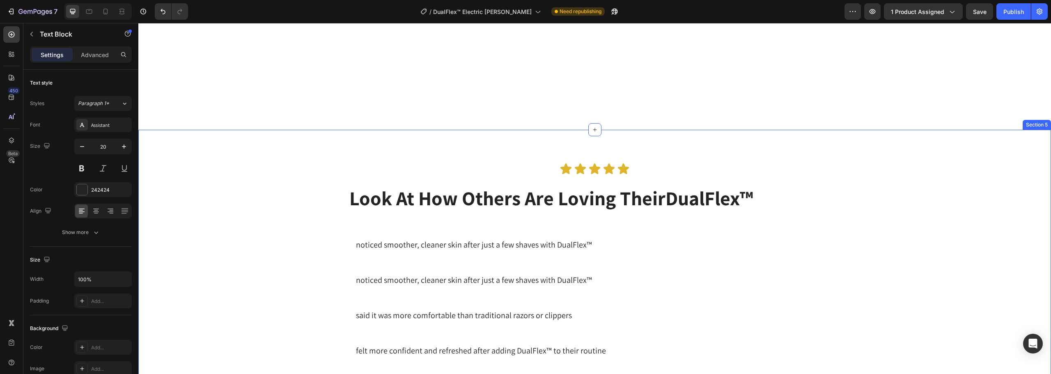
scroll to position [643, 0]
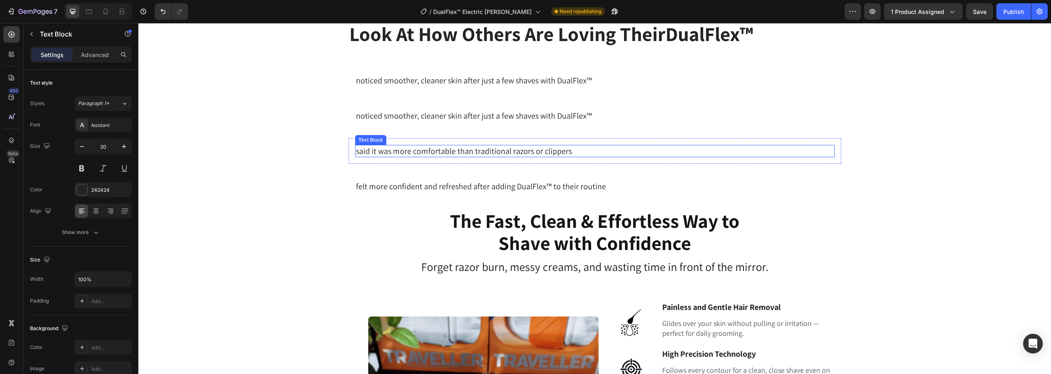
click at [429, 154] on p "said it was more comfortable than traditional razors or clippers" at bounding box center [595, 151] width 478 height 11
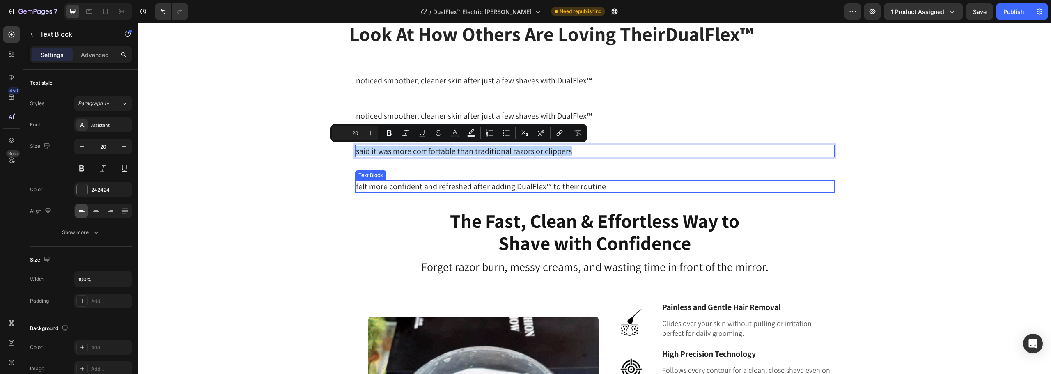
click at [417, 188] on p "felt more confident and refreshed after adding DualFlex™ to their routine" at bounding box center [595, 186] width 478 height 11
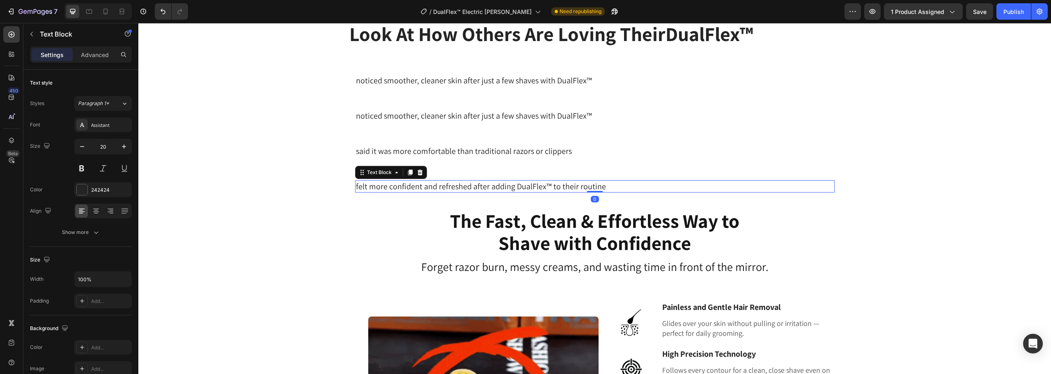
click at [417, 188] on p "felt more confident and refreshed after adding DualFlex™ to their routine" at bounding box center [595, 186] width 478 height 11
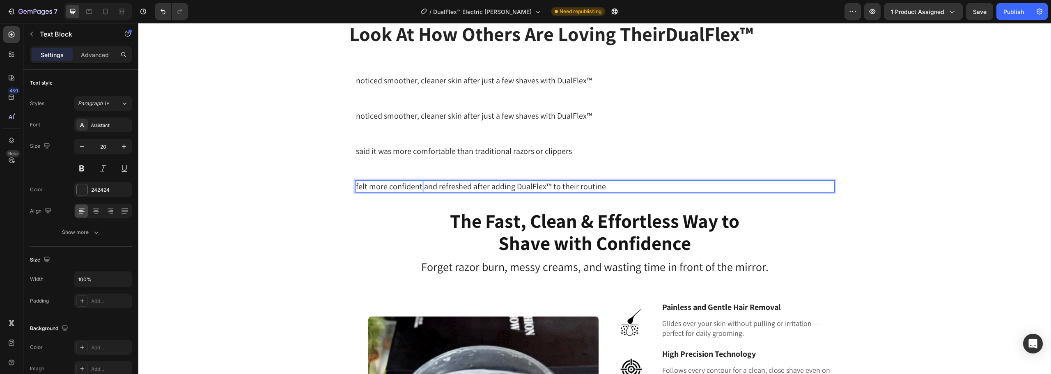
click at [417, 188] on p "felt more confident and refreshed after adding DualFlex™ to their routine" at bounding box center [595, 186] width 478 height 11
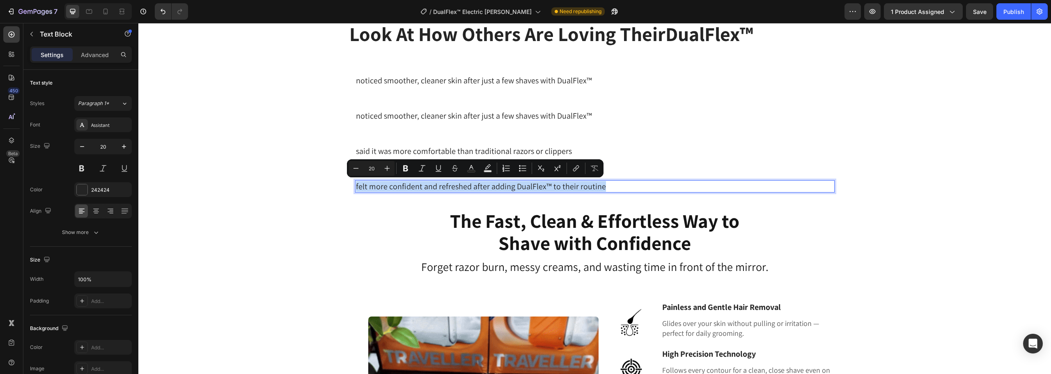
copy p "felt more confident and refreshed after adding DualFlex™ to their routine"
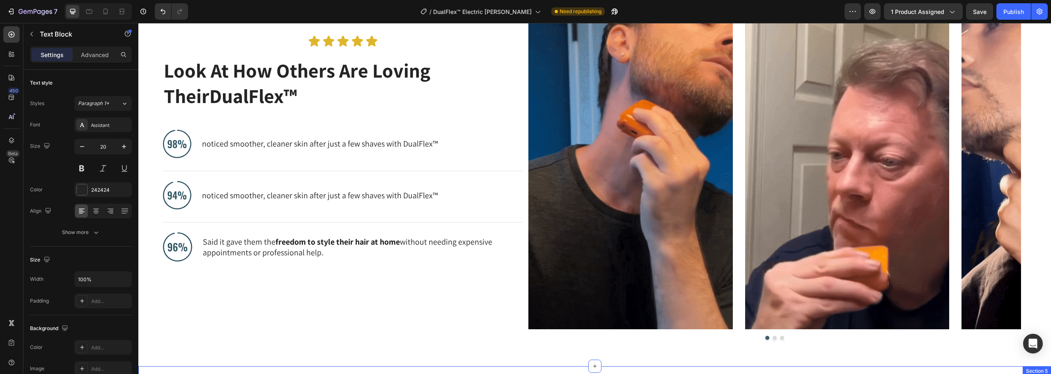
scroll to position [237, 0]
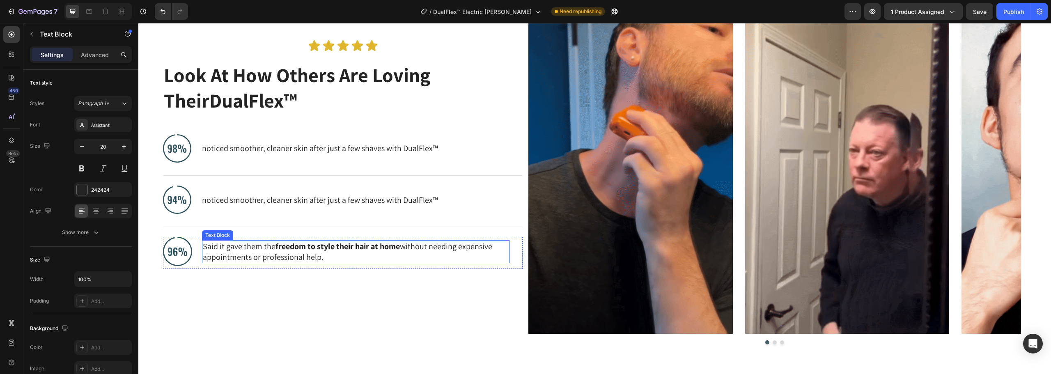
click at [263, 247] on p "Said it gave them the freedom to style their hair at home without needing expen…" at bounding box center [356, 251] width 306 height 21
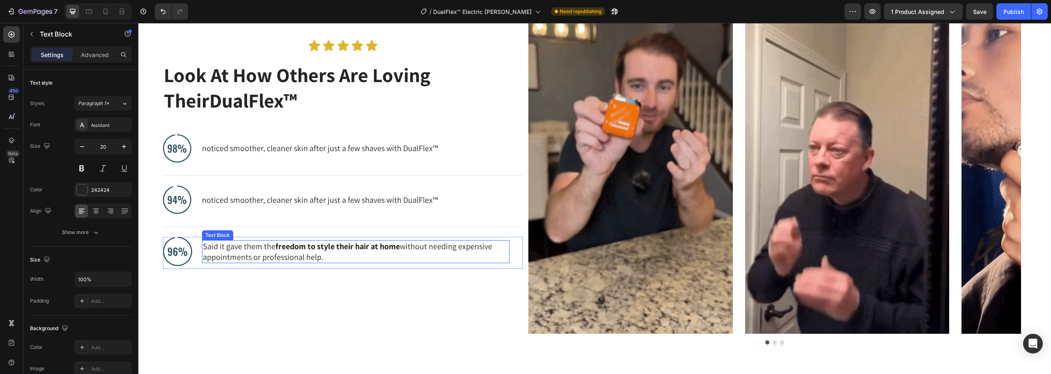
click at [263, 247] on p "Said it gave them the freedom to style their hair at home without needing expen…" at bounding box center [356, 251] width 306 height 21
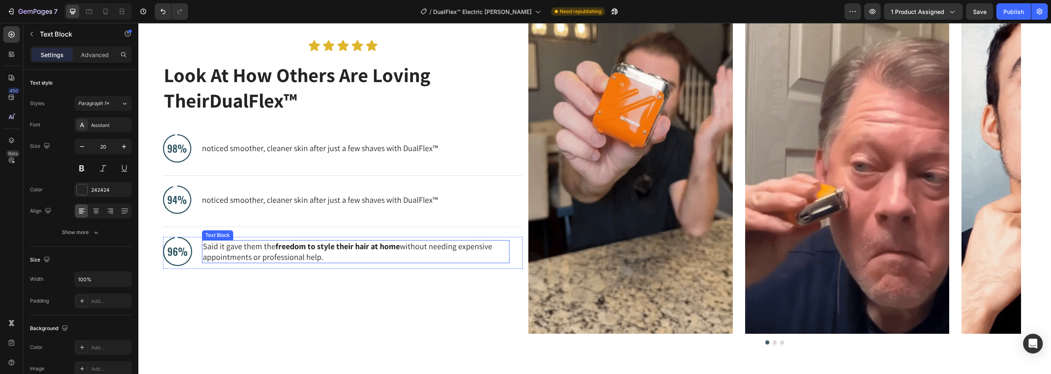
click at [263, 247] on p "Said it gave them the freedom to style their hair at home without needing expen…" at bounding box center [356, 251] width 306 height 21
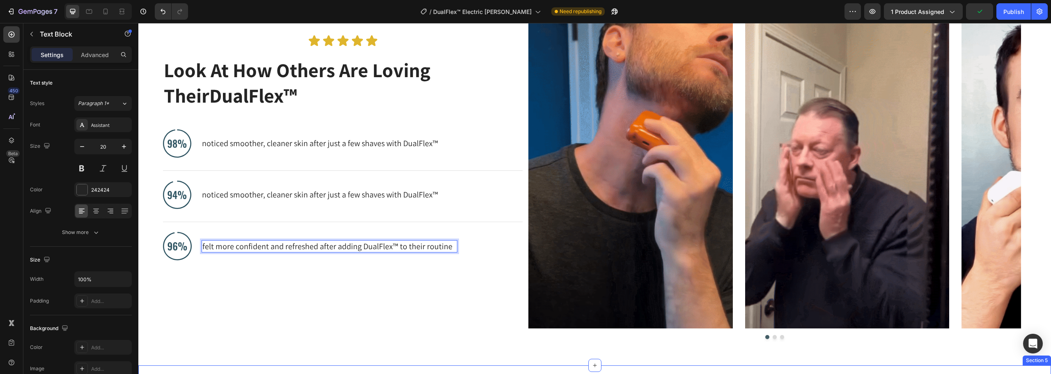
scroll to position [489, 0]
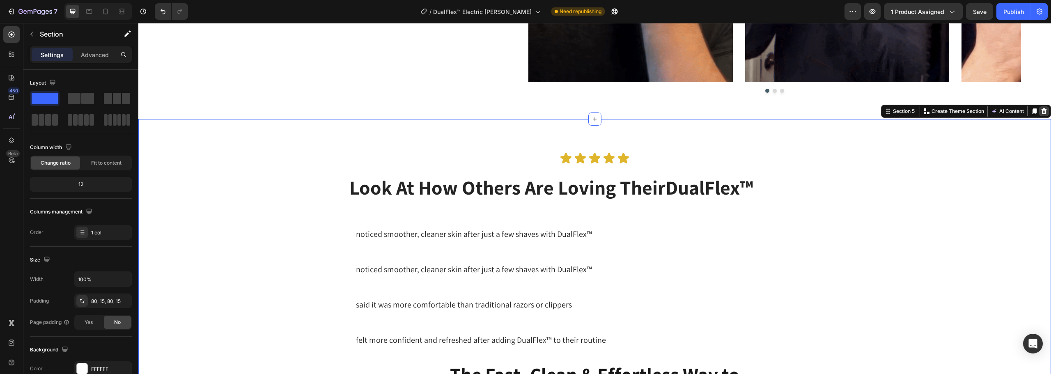
click at [1039, 115] on div at bounding box center [1044, 111] width 10 height 10
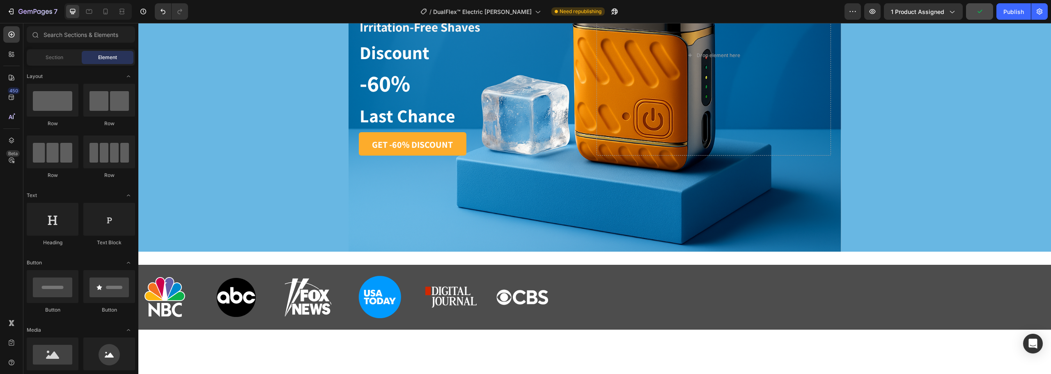
scroll to position [0, 0]
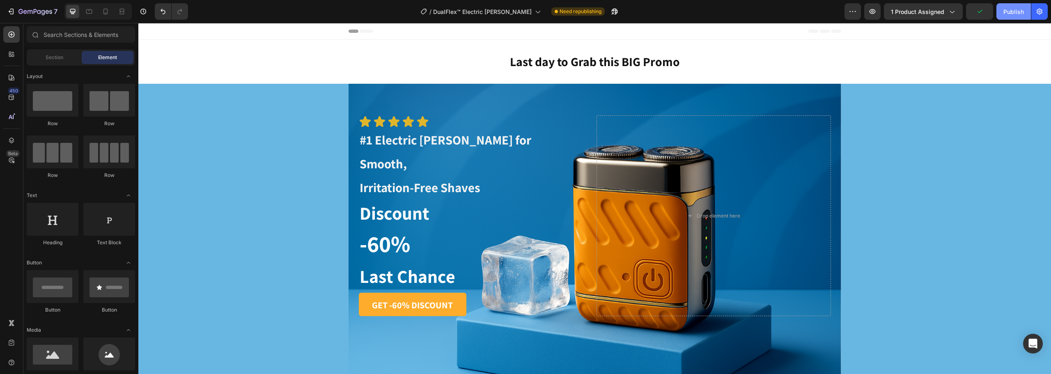
click at [1008, 7] on div "Publish" at bounding box center [1013, 11] width 21 height 9
